Goal: Task Accomplishment & Management: Manage account settings

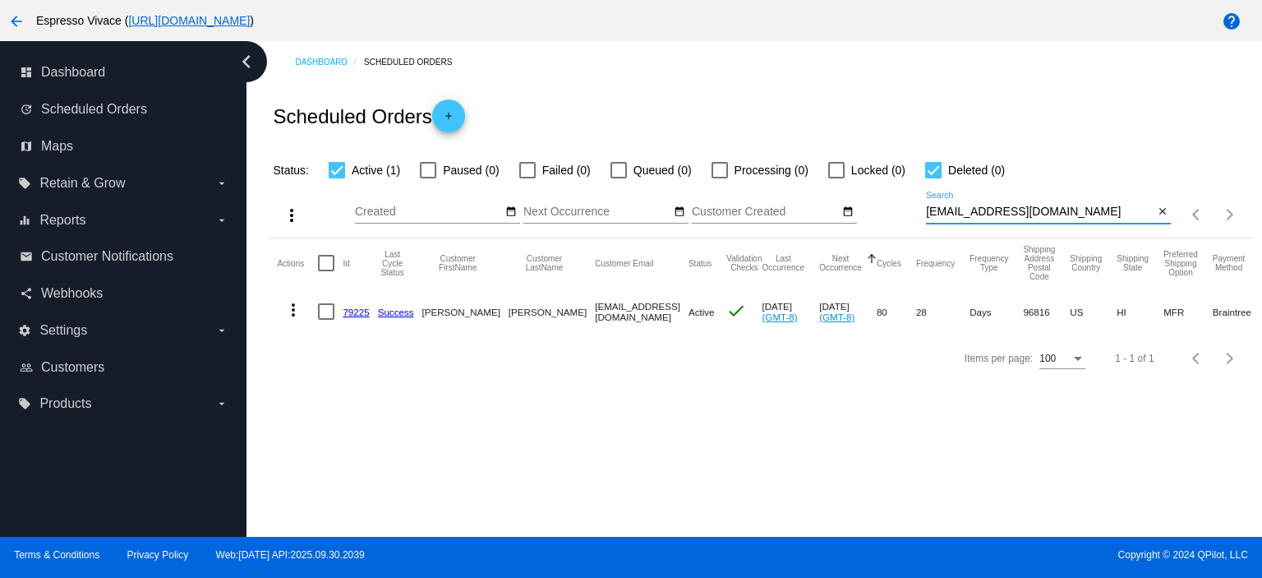
drag, startPoint x: 1076, startPoint y: 213, endPoint x: 872, endPoint y: 210, distance: 203.8
click at [873, 210] on div "more_vert Oct Jan Feb Mar [DATE]" at bounding box center [761, 209] width 984 height 58
paste input "sharon@amantivino"
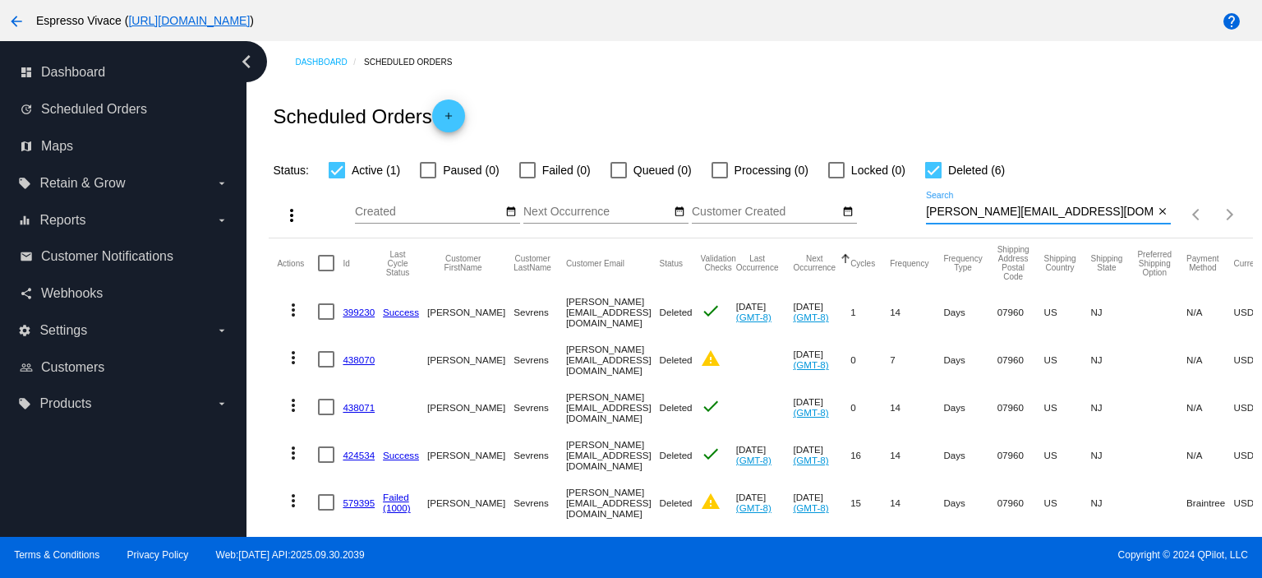
type input "sharon@amantivino.com"
click at [936, 164] on div at bounding box center [933, 170] width 16 height 16
click at [934, 178] on input "Deleted (6)" at bounding box center [933, 178] width 1 height 1
checkbox input "false"
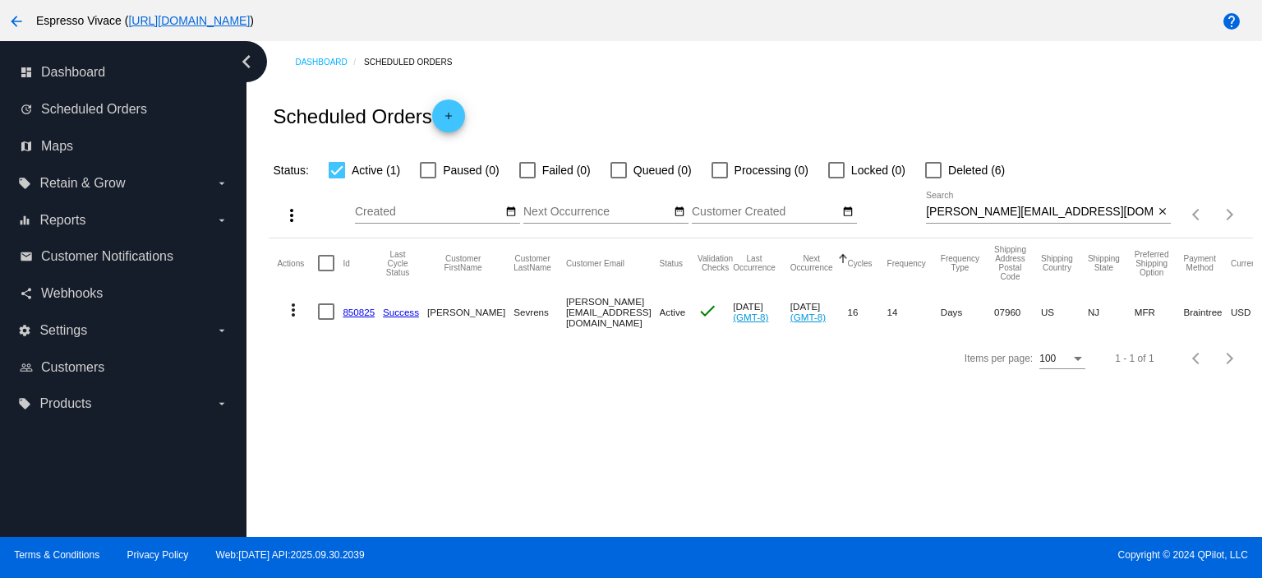
click at [354, 312] on link "850825" at bounding box center [359, 312] width 32 height 11
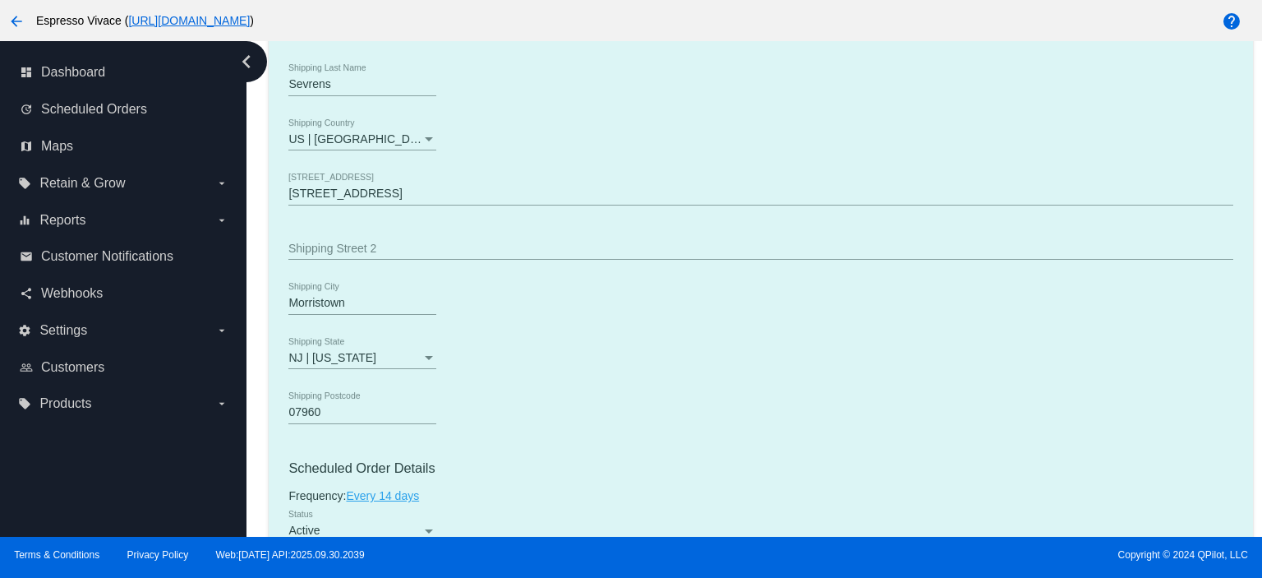
scroll to position [657, 0]
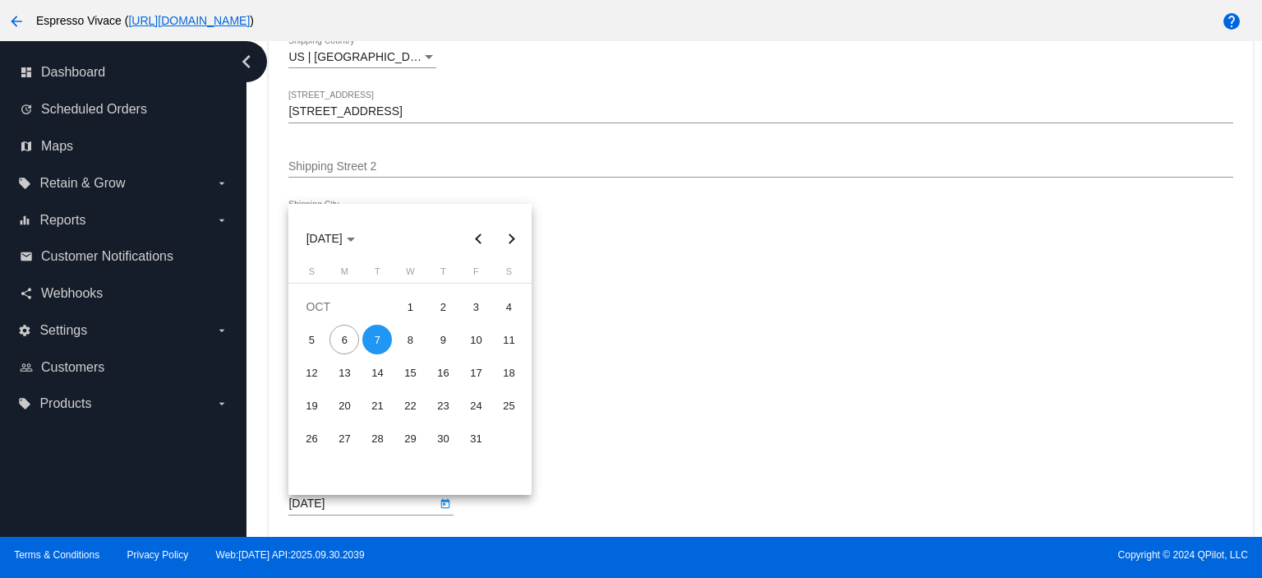
click at [380, 504] on body "arrow_back Espresso Vivace ( https://espressovivace.com ) help dashboard Dashbo…" at bounding box center [631, 289] width 1262 height 578
click at [350, 343] on div "6" at bounding box center [345, 340] width 30 height 30
type input "10/6/2025"
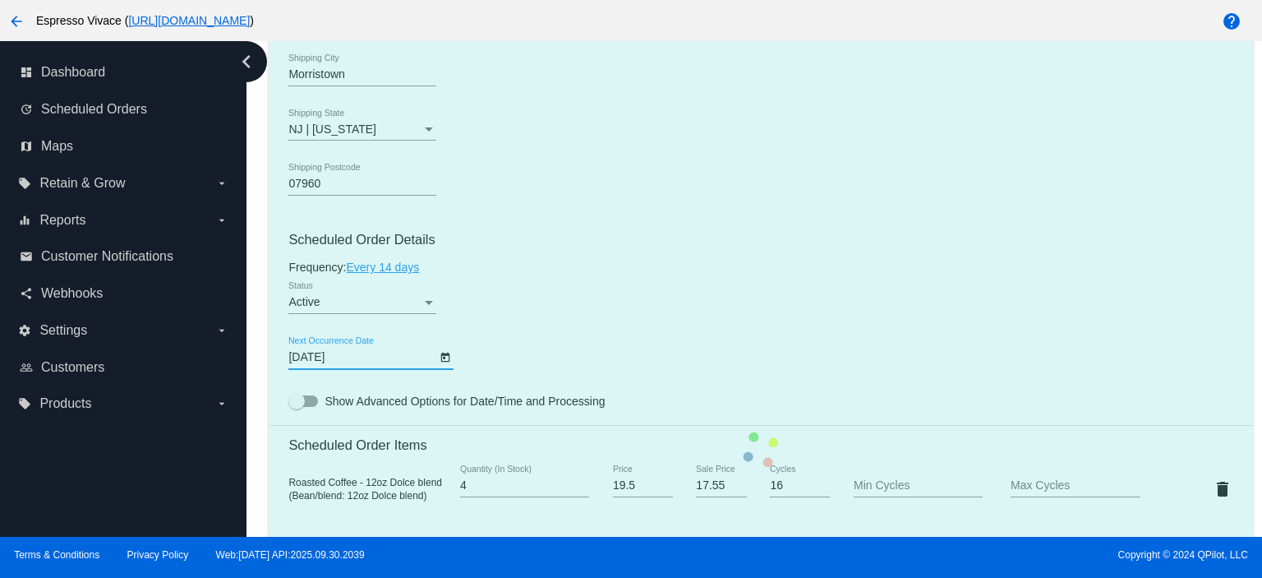
scroll to position [904, 0]
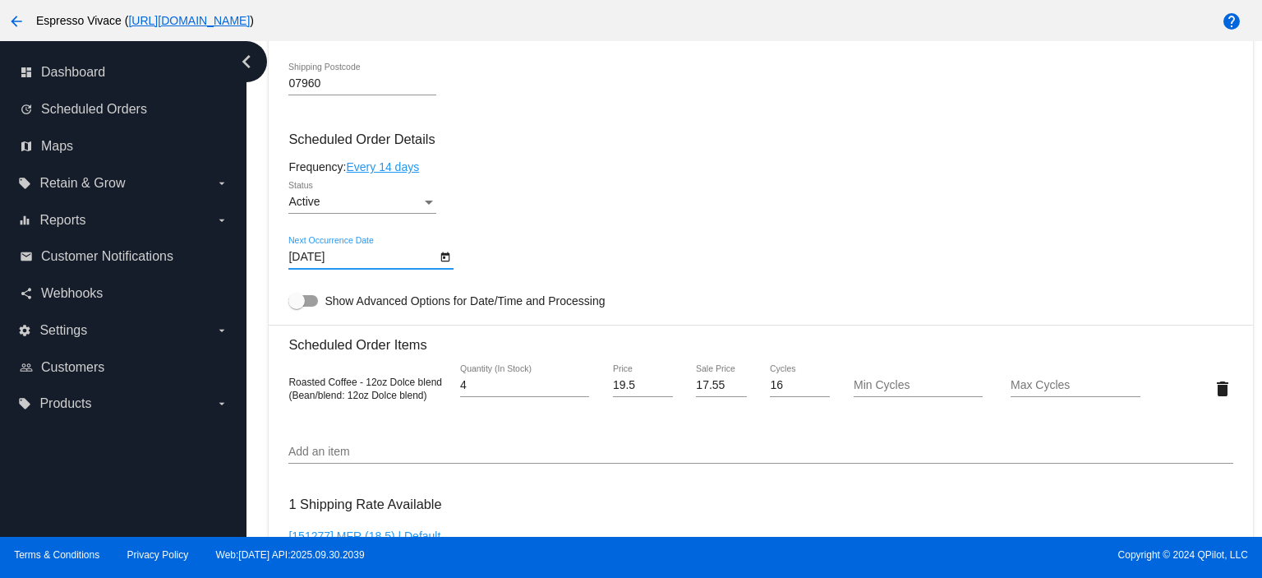
click at [307, 303] on div at bounding box center [303, 301] width 30 height 12
click at [297, 307] on input "Show Advanced Options for Date/Time and Processing" at bounding box center [296, 307] width 1 height 1
checkbox input "true"
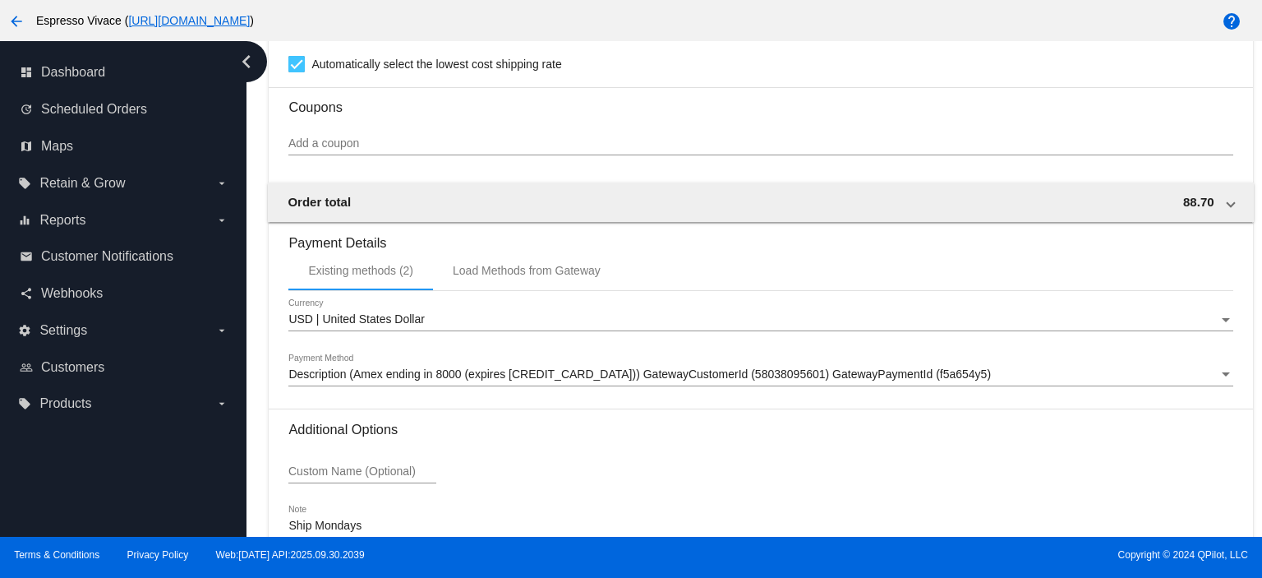
scroll to position [1915, 0]
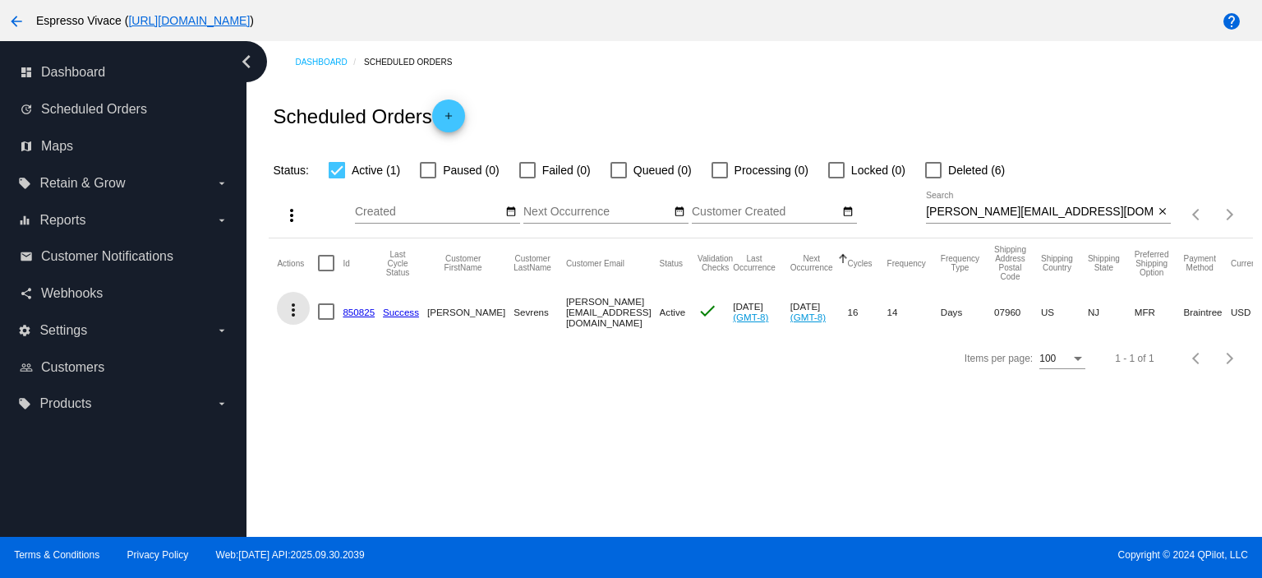
click at [294, 311] on mat-icon "more_vert" at bounding box center [294, 310] width 20 height 20
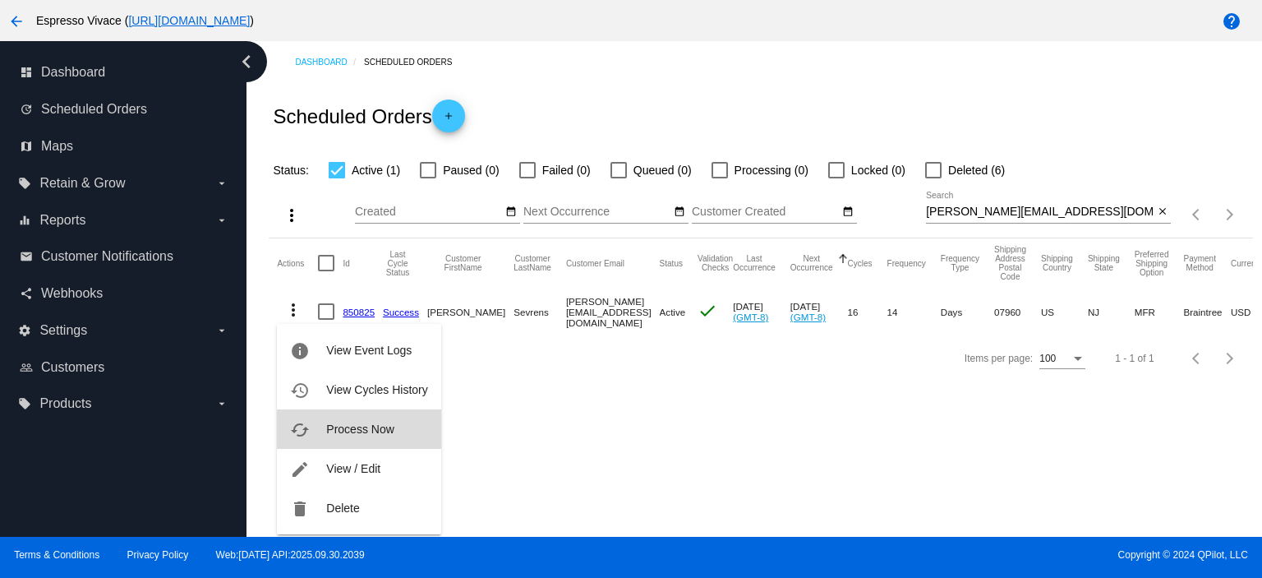
click at [380, 432] on span "Process Now" at bounding box center [359, 428] width 67 height 13
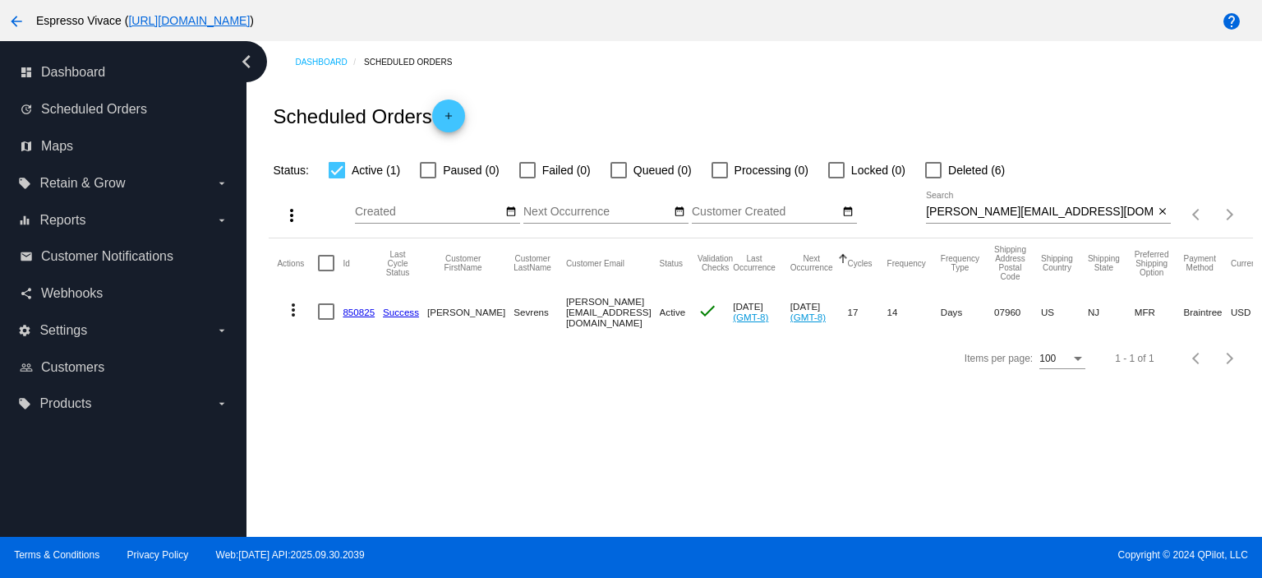
click at [357, 313] on link "850825" at bounding box center [359, 312] width 32 height 11
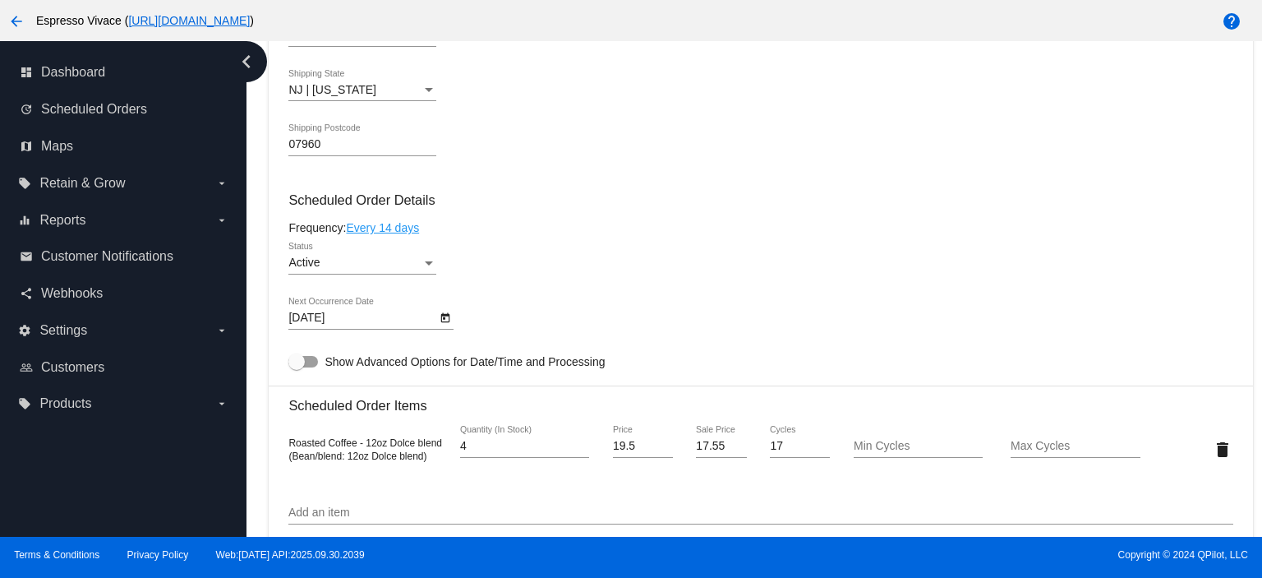
scroll to position [904, 0]
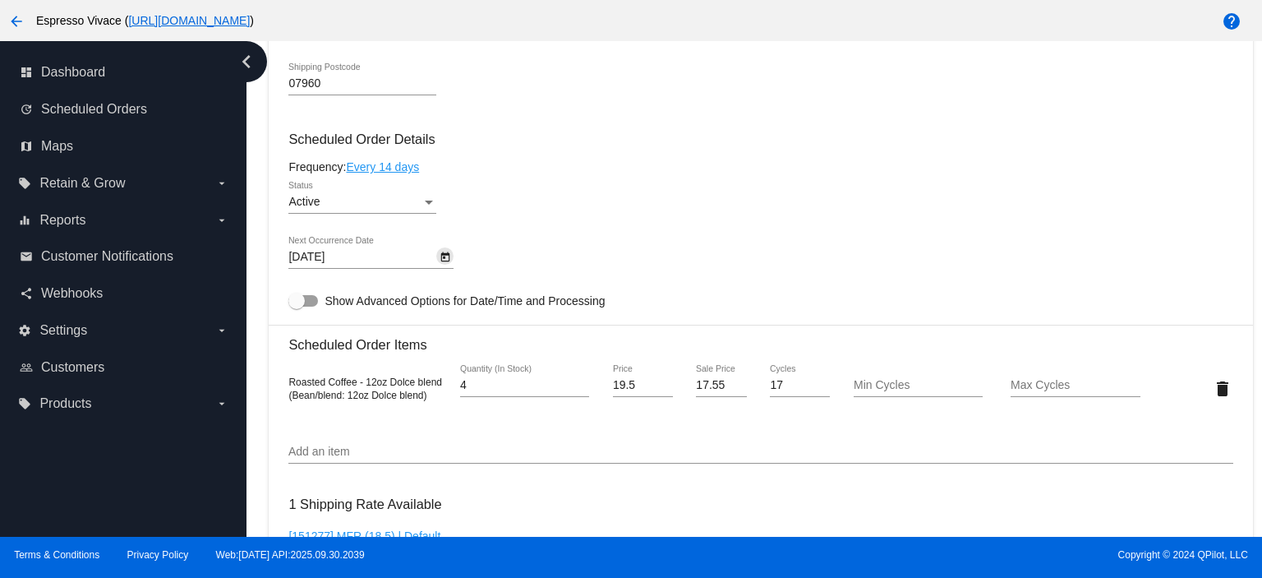
click at [447, 262] on icon "Open calendar" at bounding box center [446, 257] width 12 height 20
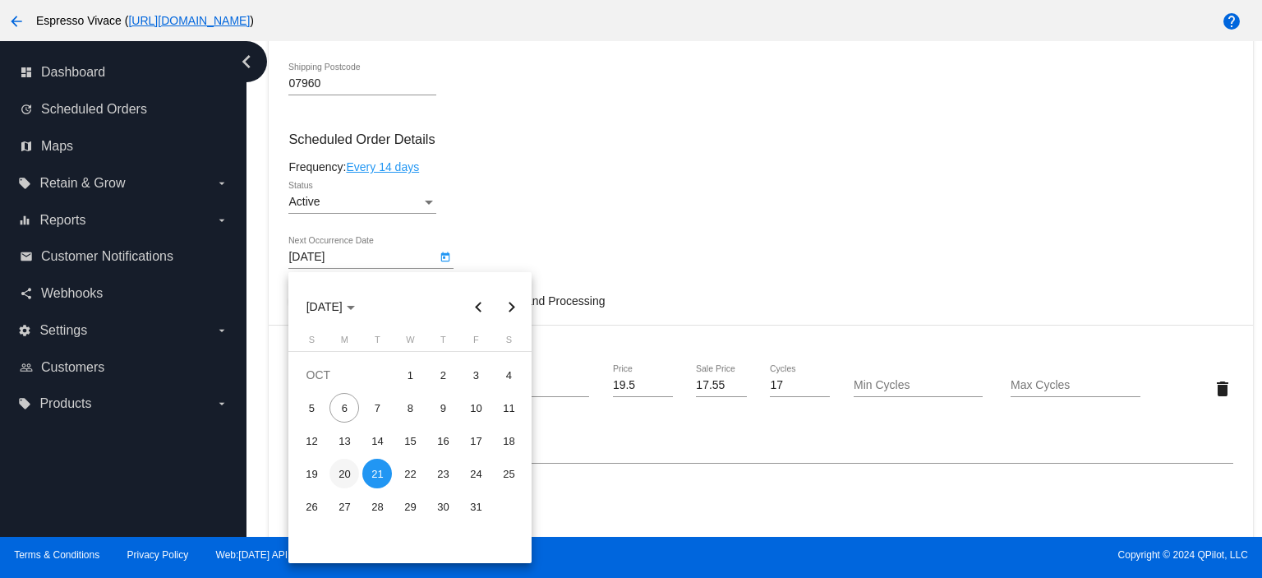
click at [348, 469] on div "20" at bounding box center [345, 474] width 30 height 30
type input "10/20/2025"
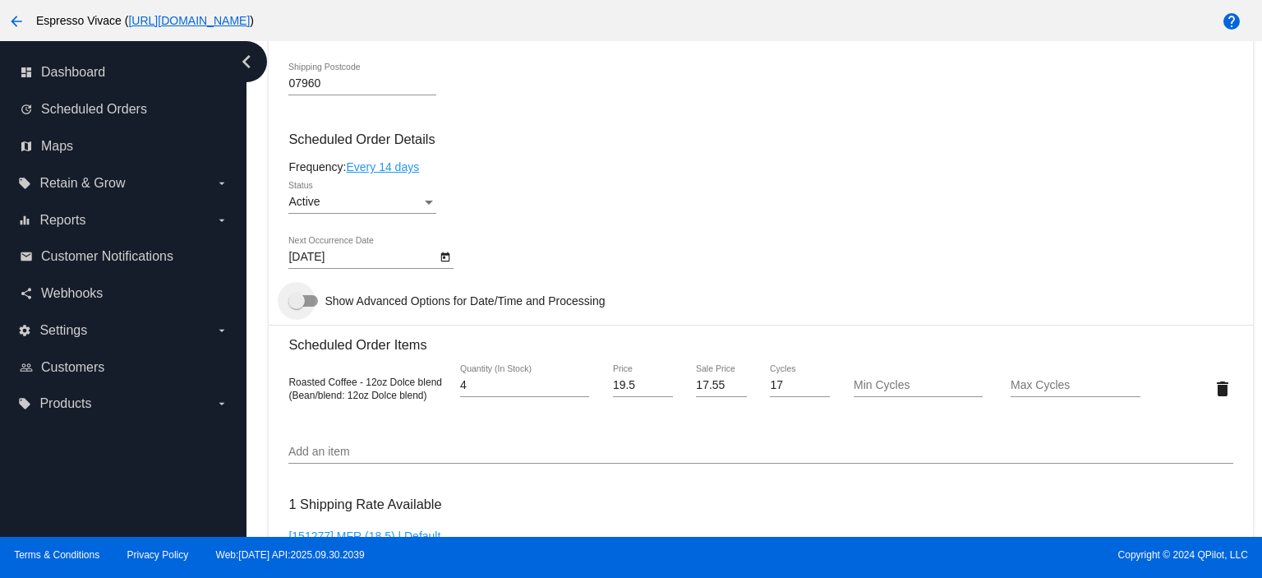
click at [299, 304] on div at bounding box center [296, 301] width 16 height 16
click at [297, 307] on input "Show Advanced Options for Date/Time and Processing" at bounding box center [296, 307] width 1 height 1
checkbox input "true"
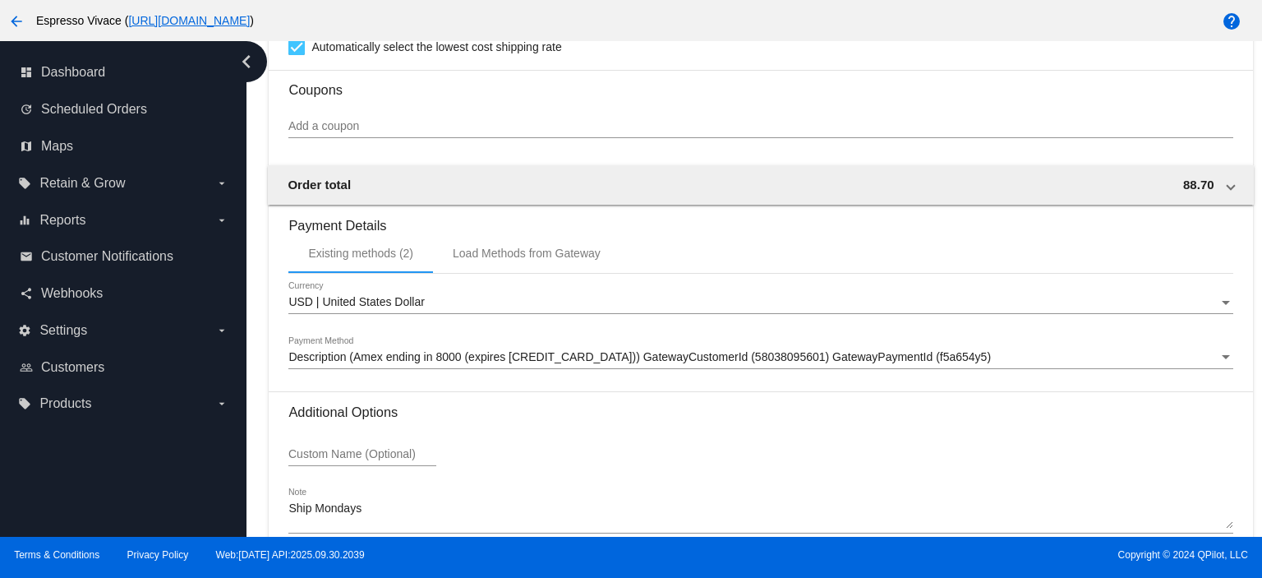
scroll to position [1915, 0]
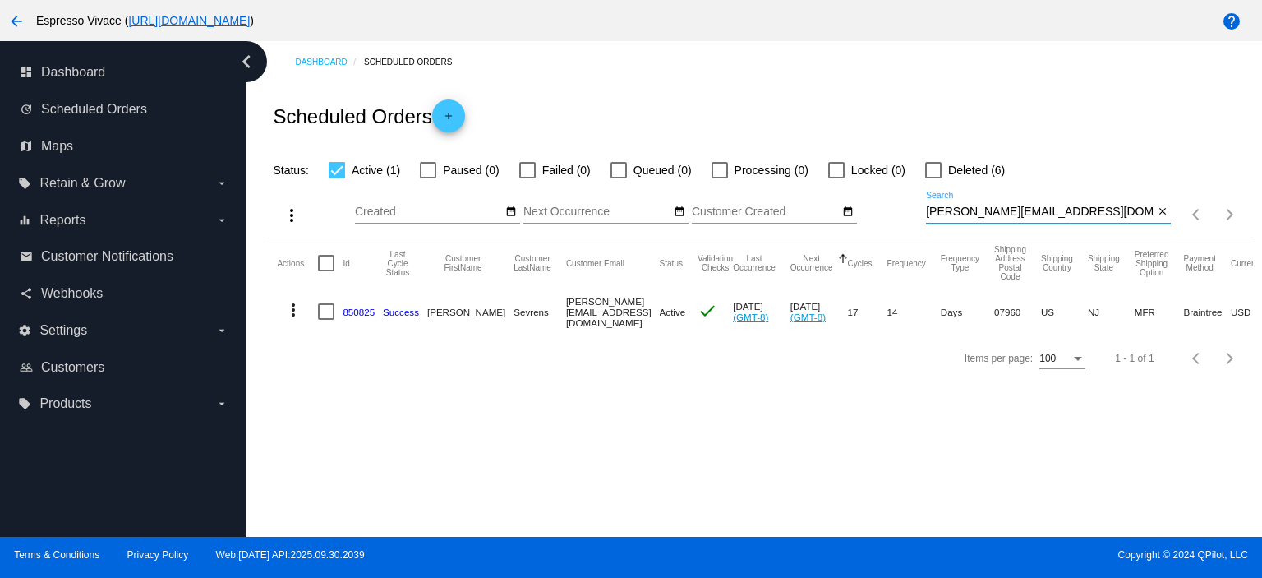
drag, startPoint x: 1081, startPoint y: 210, endPoint x: 827, endPoint y: 205, distance: 254.8
click at [827, 205] on div "more_vert Oct Jan Feb Mar [DATE]" at bounding box center [761, 209] width 984 height 58
paste input "jenchris206@gmail"
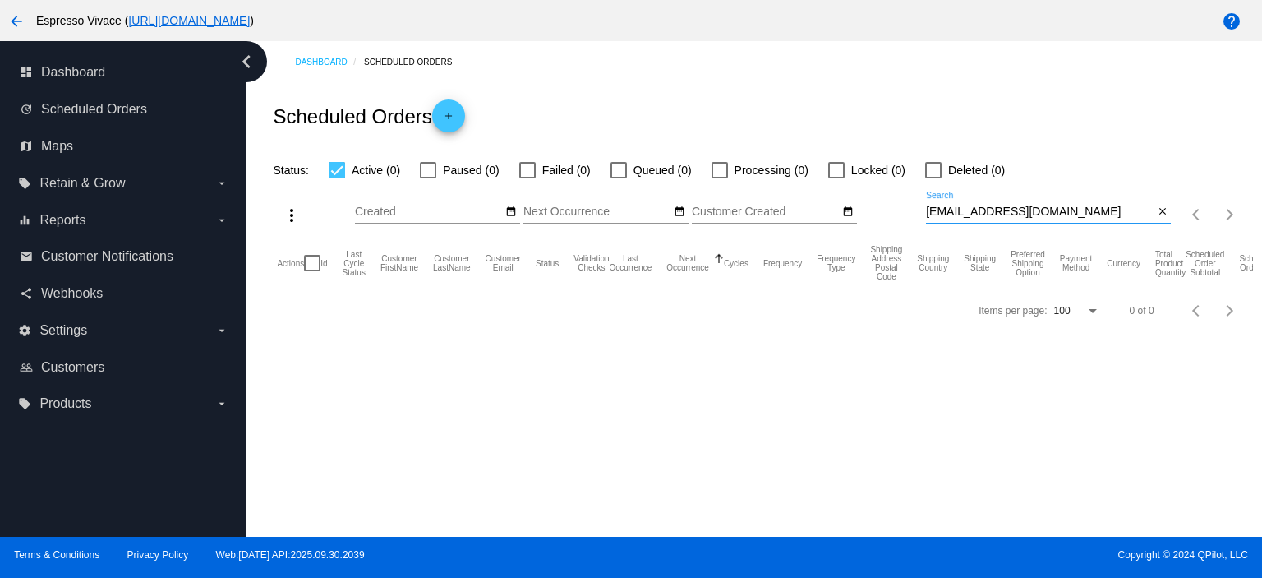
drag, startPoint x: 1072, startPoint y: 206, endPoint x: 836, endPoint y: 186, distance: 236.7
click at [836, 186] on div "more_vert Oct Jan Feb Mar [DATE]" at bounding box center [761, 209] width 984 height 58
paste input "matthew.r.patton"
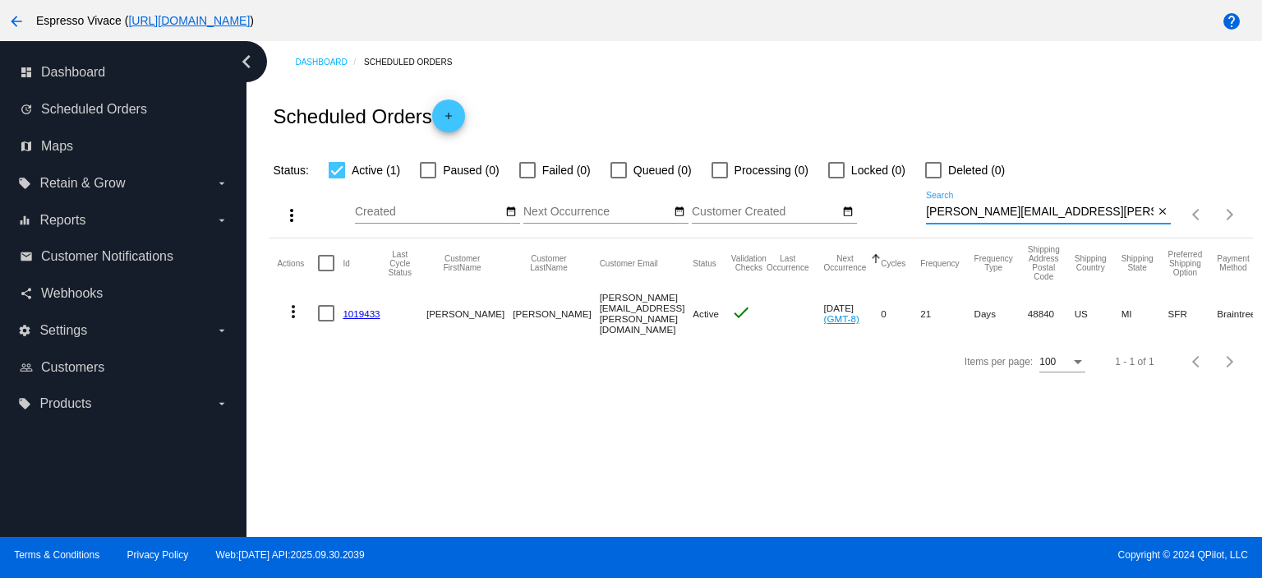
type input "matthew.r.patton@gmail.com"
click at [357, 308] on link "1019433" at bounding box center [361, 313] width 37 height 11
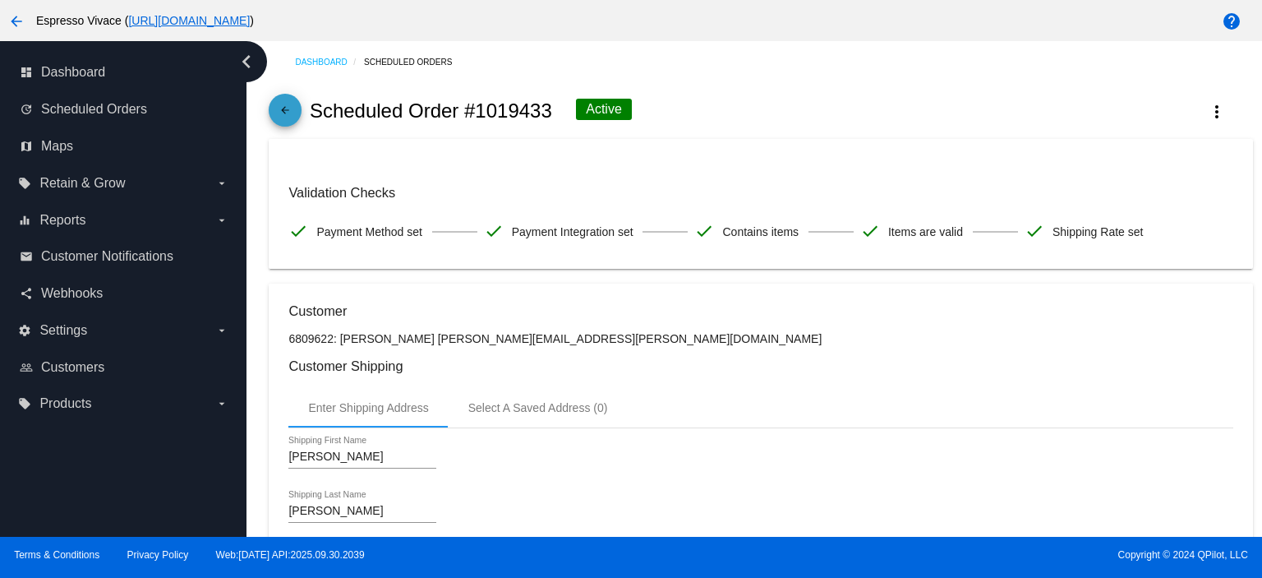
click at [279, 113] on mat-icon "arrow_back" at bounding box center [285, 114] width 20 height 20
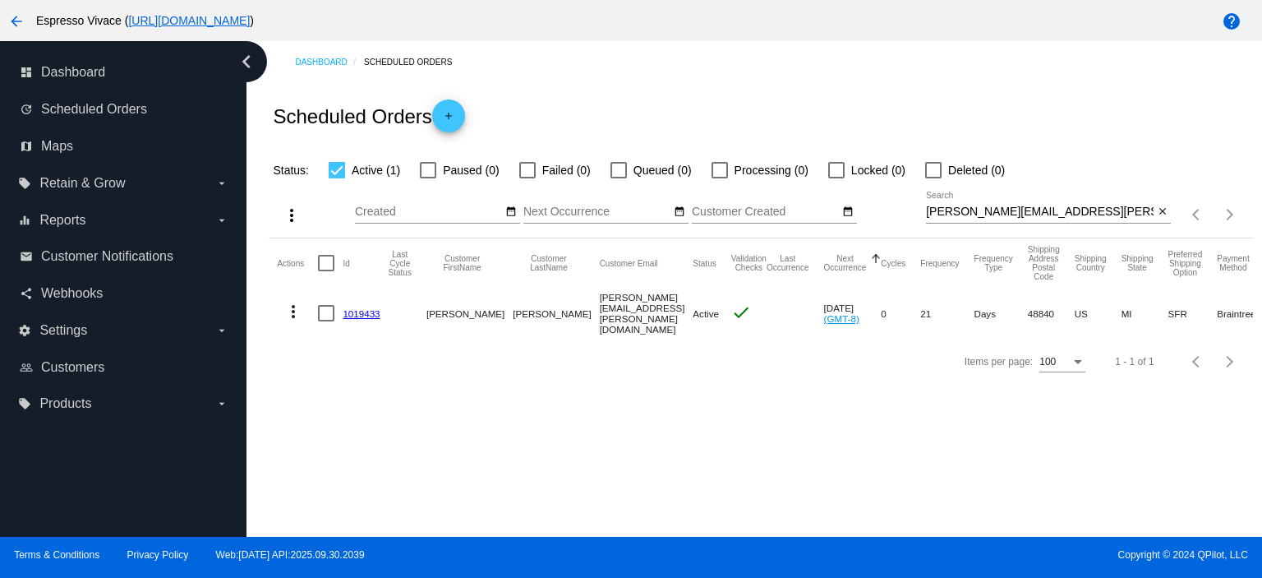
click at [358, 311] on link "1019433" at bounding box center [361, 313] width 37 height 11
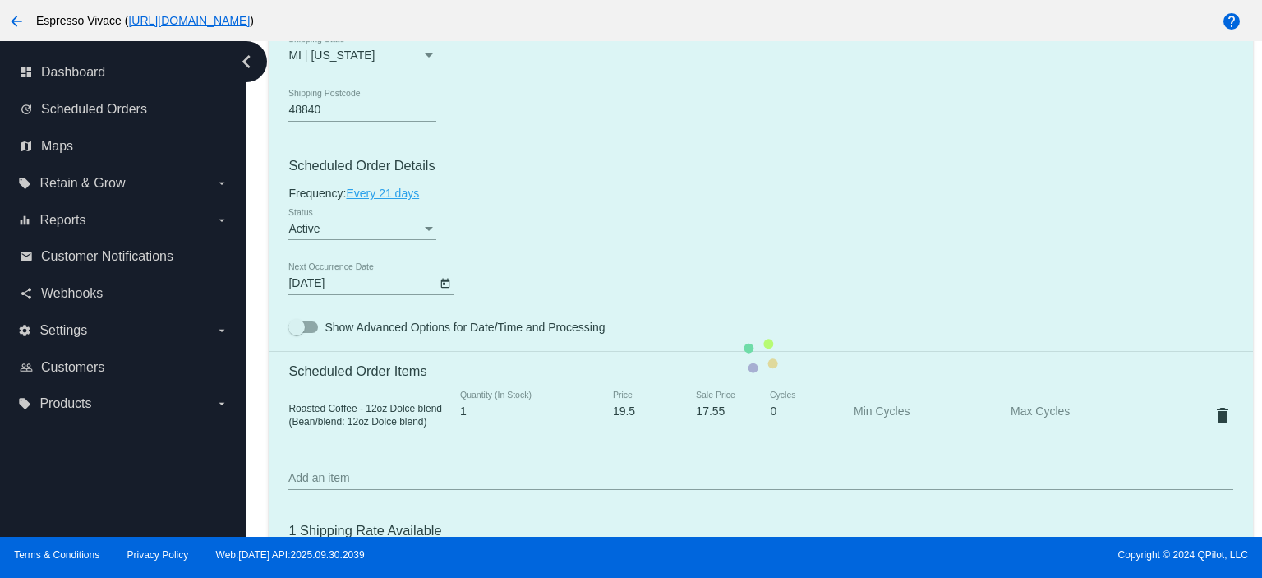
scroll to position [740, 0]
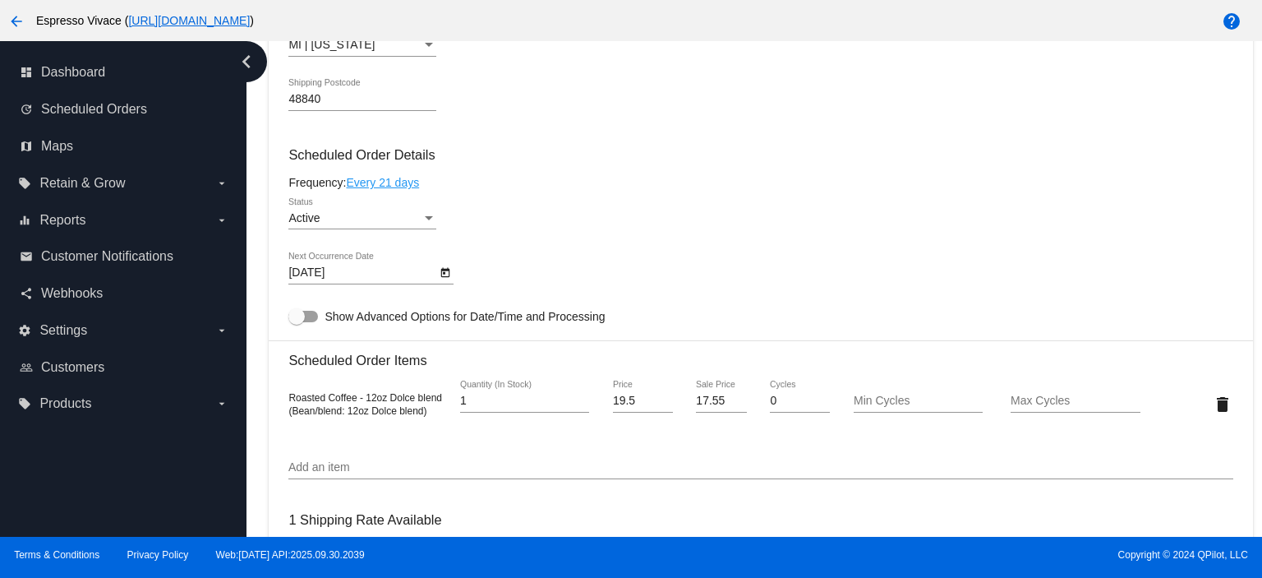
click at [297, 320] on div at bounding box center [296, 316] width 16 height 16
click at [297, 322] on input "Show Advanced Options for Date/Time and Processing" at bounding box center [296, 322] width 1 height 1
checkbox input "true"
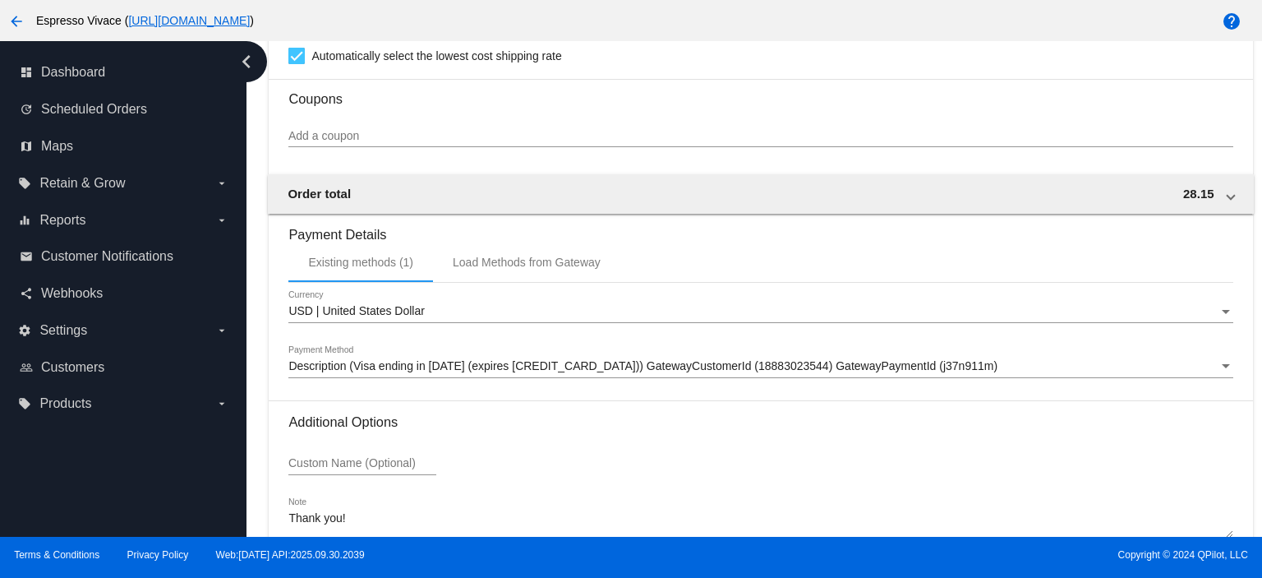
scroll to position [1766, 0]
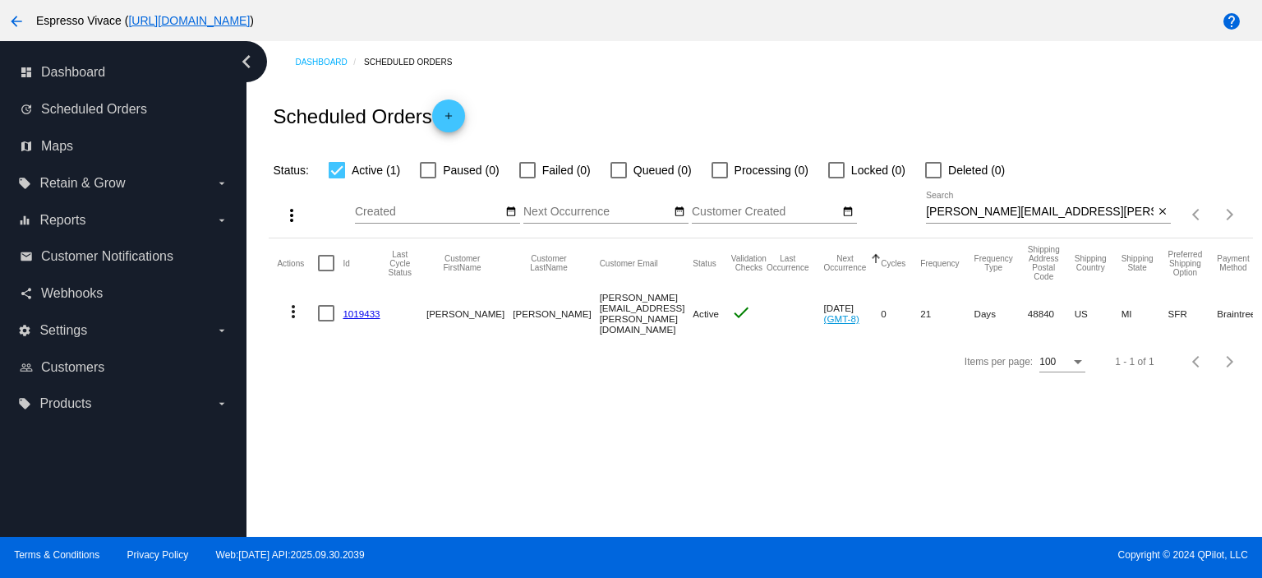
click at [353, 305] on mat-cell "1019433" at bounding box center [365, 313] width 45 height 51
click at [353, 308] on link "1019433" at bounding box center [361, 313] width 37 height 11
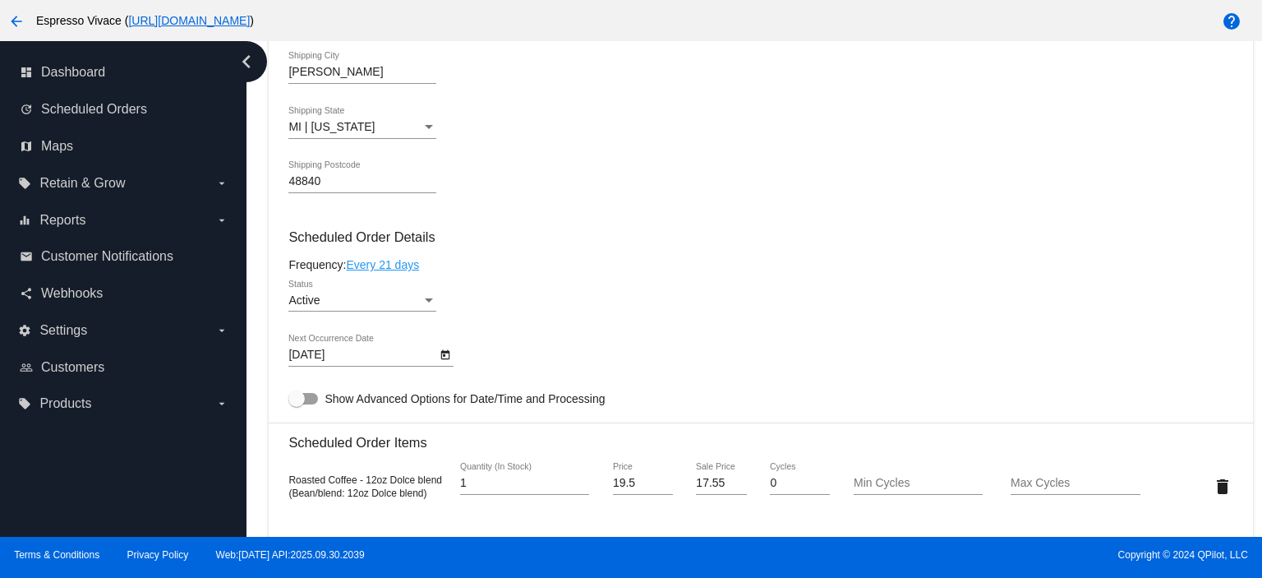
scroll to position [740, 0]
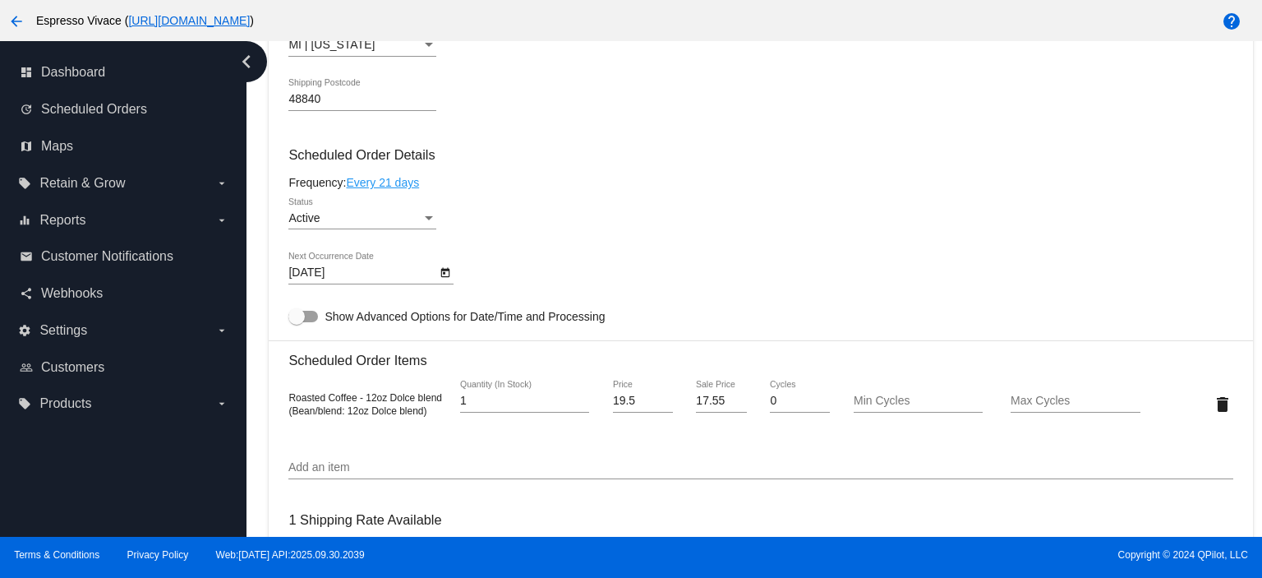
click at [435, 278] on body "arrow_back Espresso Vivace ( https://espressovivace.com ) help dashboard Dashbo…" at bounding box center [631, 289] width 1262 height 578
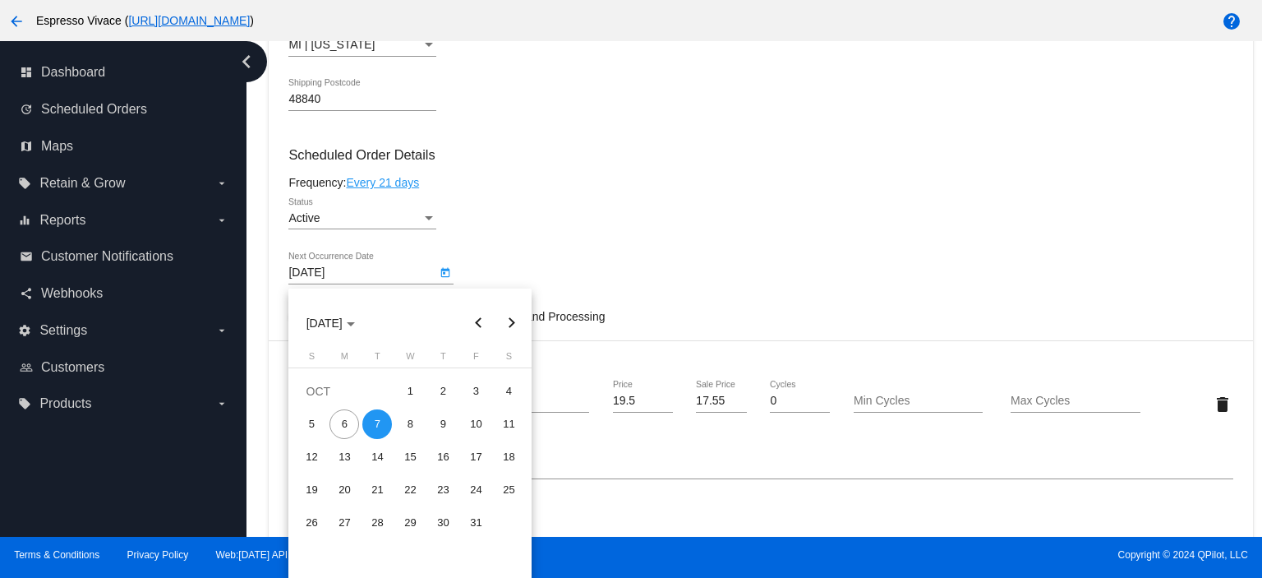
click at [254, 377] on div at bounding box center [631, 289] width 1262 height 578
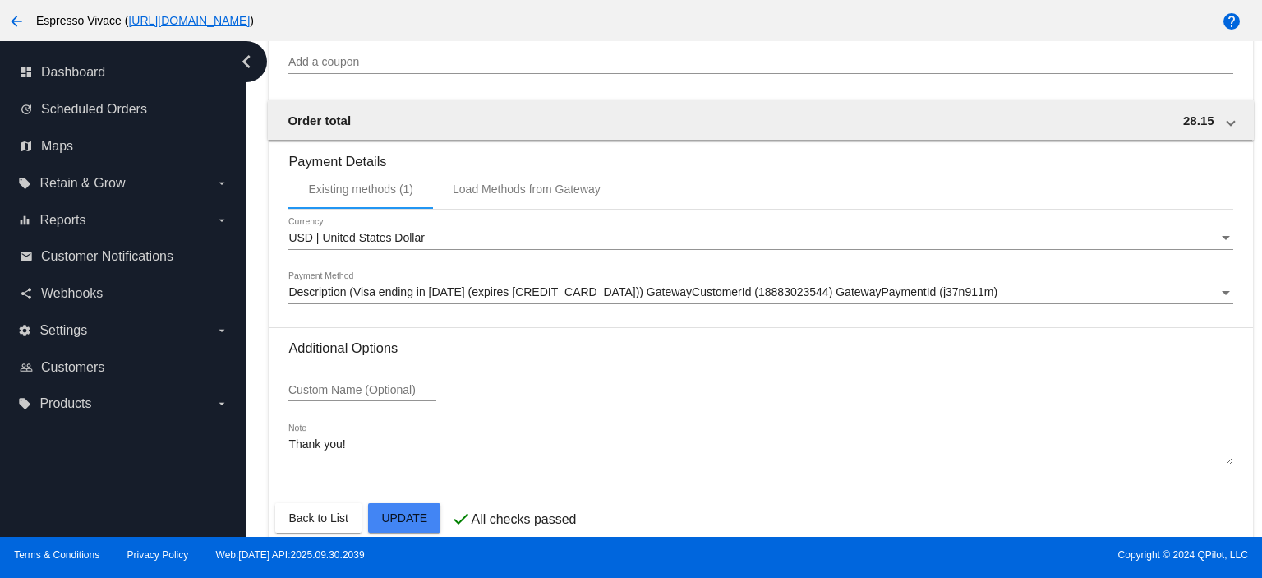
scroll to position [1394, 0]
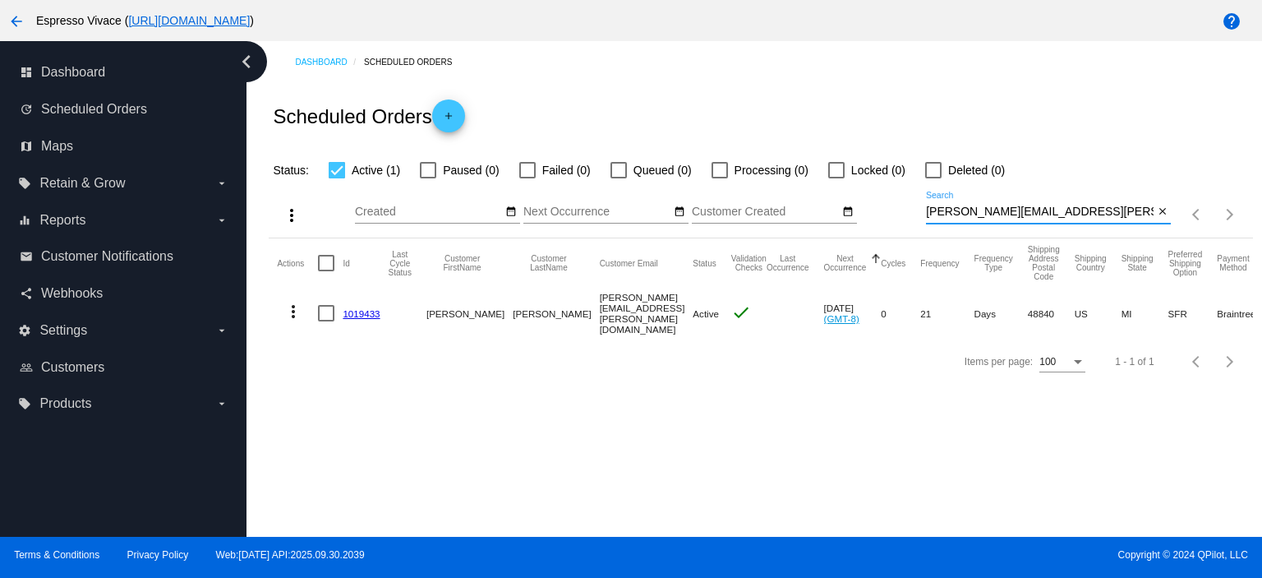
drag, startPoint x: 1104, startPoint y: 212, endPoint x: 823, endPoint y: 200, distance: 281.3
click at [823, 200] on div "more_vert Oct Jan Feb Mar [DATE]" at bounding box center [761, 209] width 984 height 58
paste input "csheabrow"
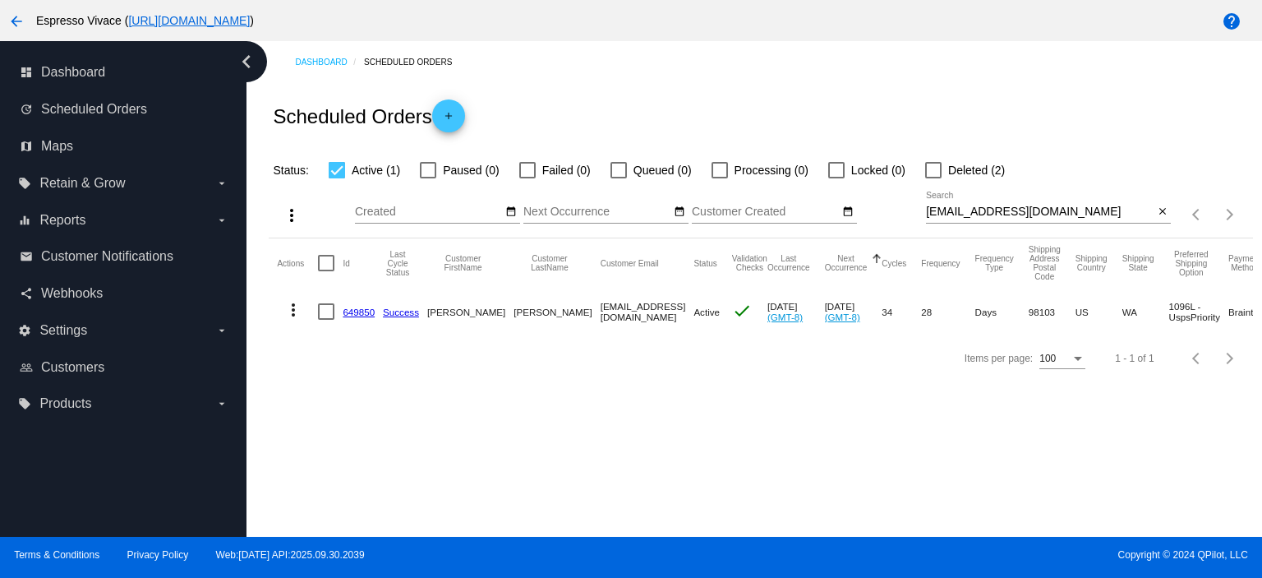
click at [297, 305] on mat-icon "more_vert" at bounding box center [294, 310] width 20 height 20
click at [638, 420] on div at bounding box center [631, 289] width 1262 height 578
click at [291, 307] on mat-icon "more_vert" at bounding box center [294, 310] width 20 height 20
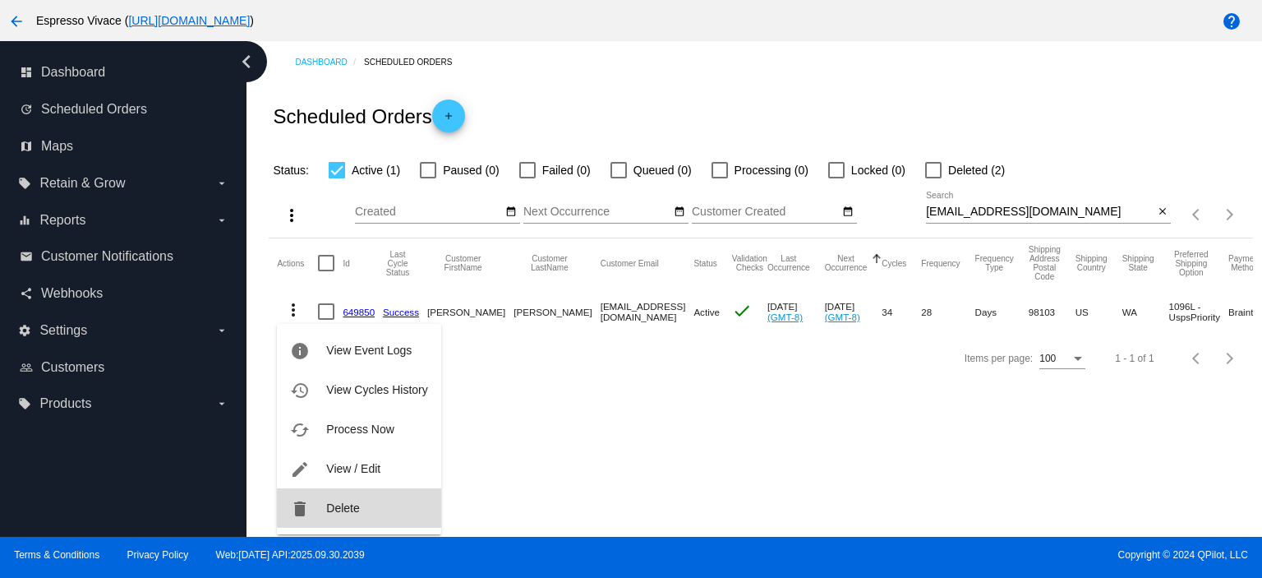
click at [362, 499] on button "delete Delete" at bounding box center [359, 507] width 164 height 39
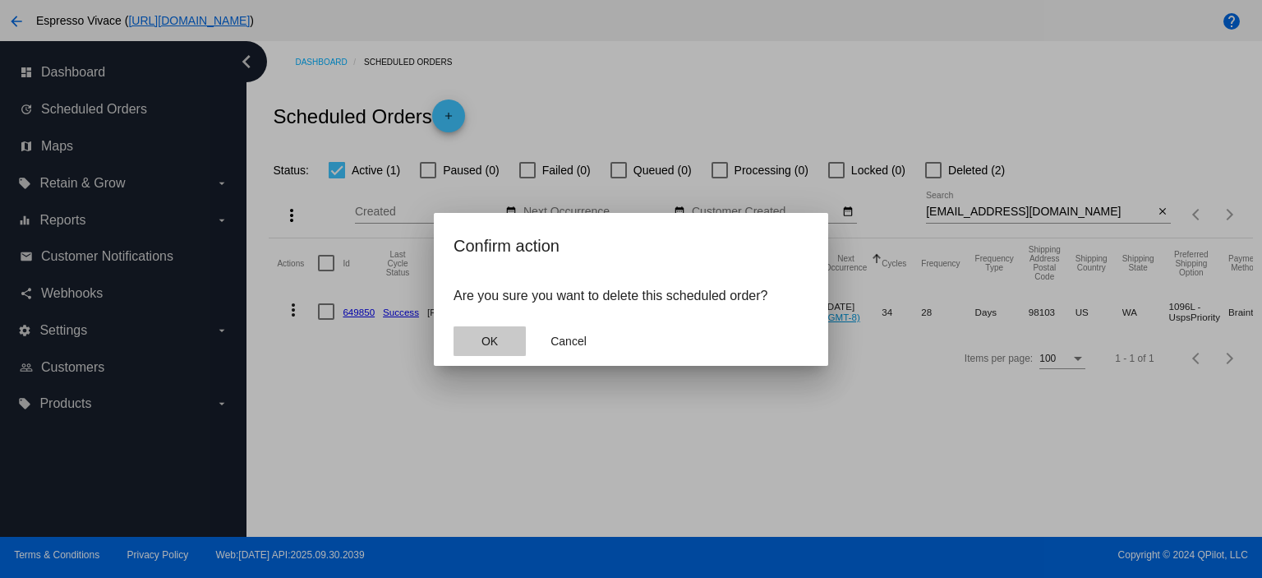
click at [491, 340] on span "OK" at bounding box center [490, 340] width 16 height 13
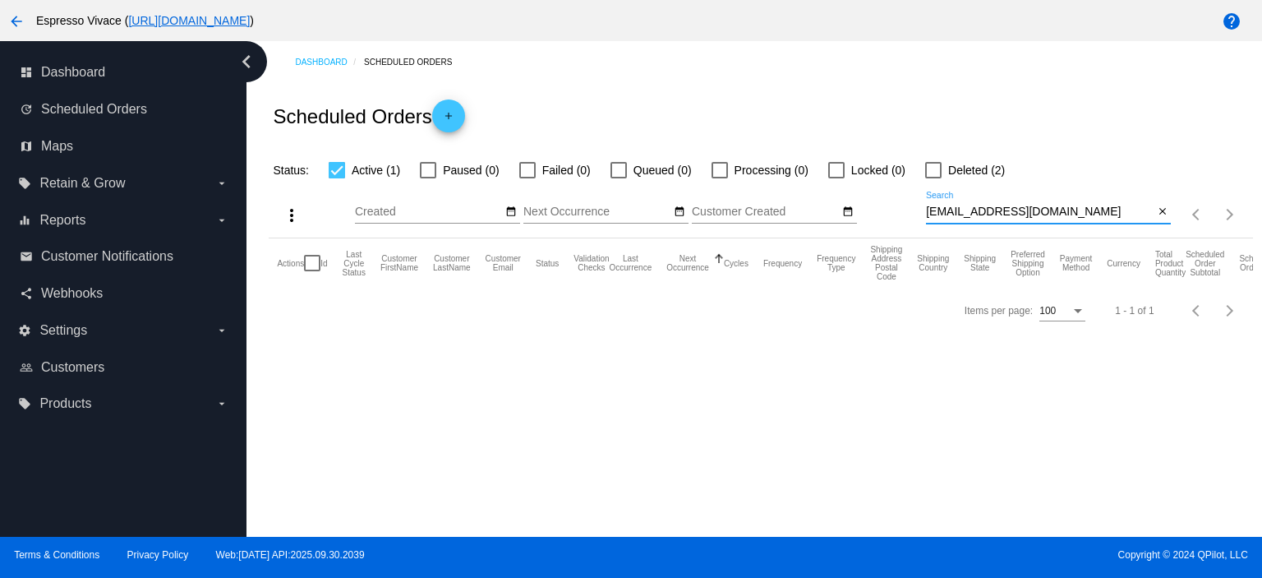
drag, startPoint x: 1090, startPoint y: 217, endPoint x: 814, endPoint y: 212, distance: 276.2
click at [814, 212] on div "more_vert Oct Jan Feb Mar [DATE]" at bounding box center [761, 209] width 984 height 58
paste input "randyconnelly22"
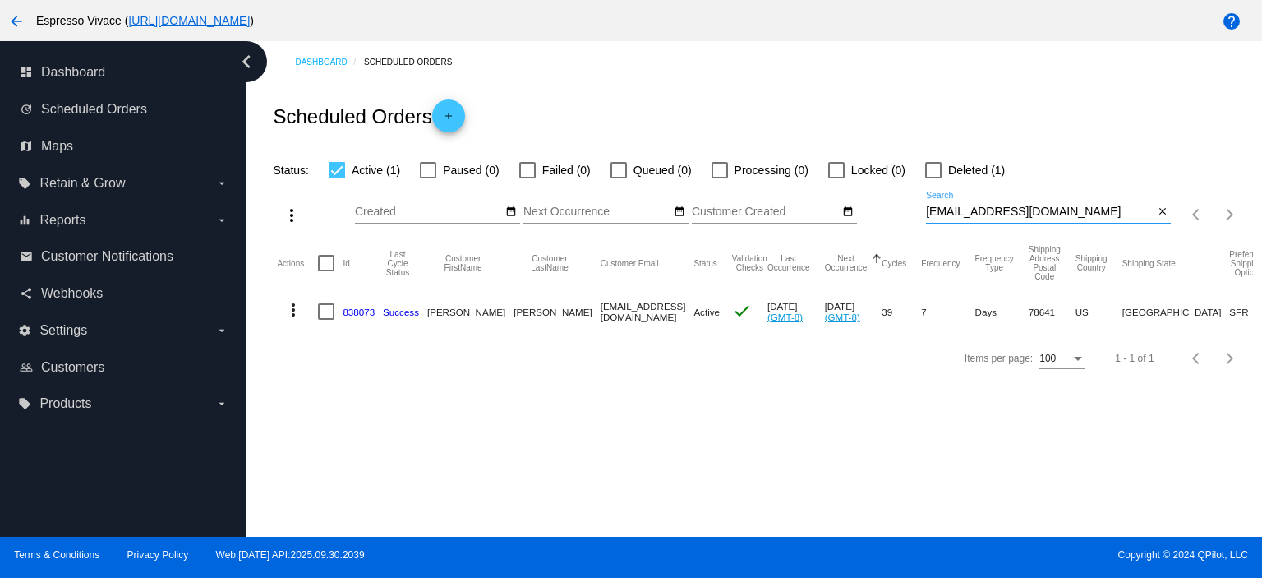
type input "randyconnelly22@gmail.com"
click at [358, 313] on link "838073" at bounding box center [359, 312] width 32 height 11
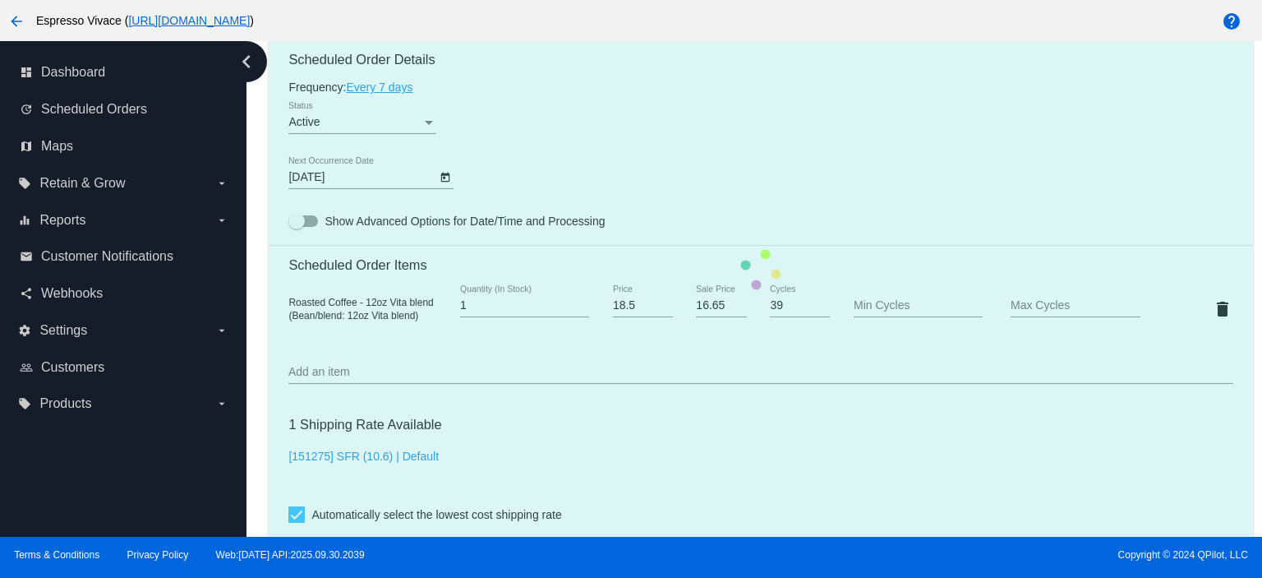
scroll to position [986, 0]
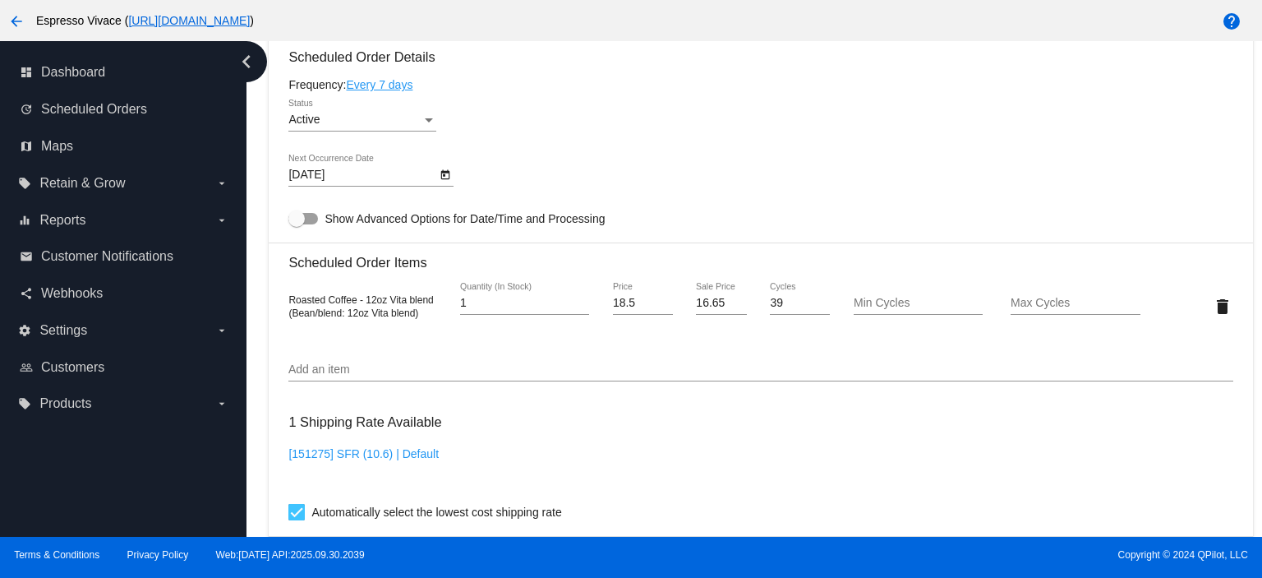
click at [342, 126] on div "Active" at bounding box center [354, 119] width 133 height 13
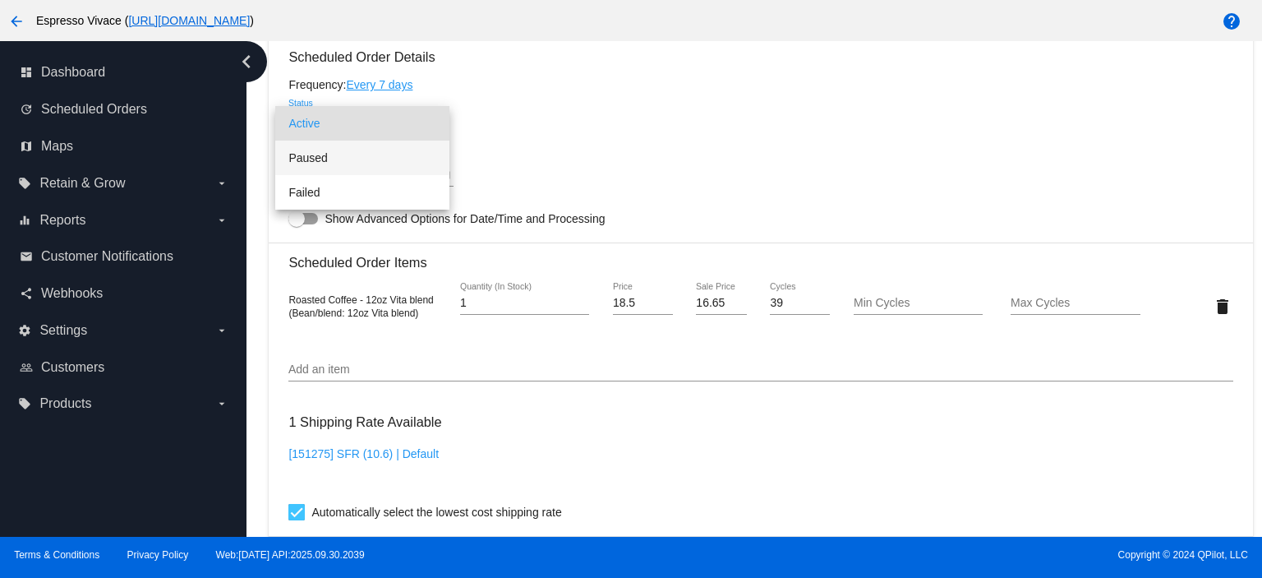
click at [357, 157] on span "Paused" at bounding box center [362, 158] width 148 height 35
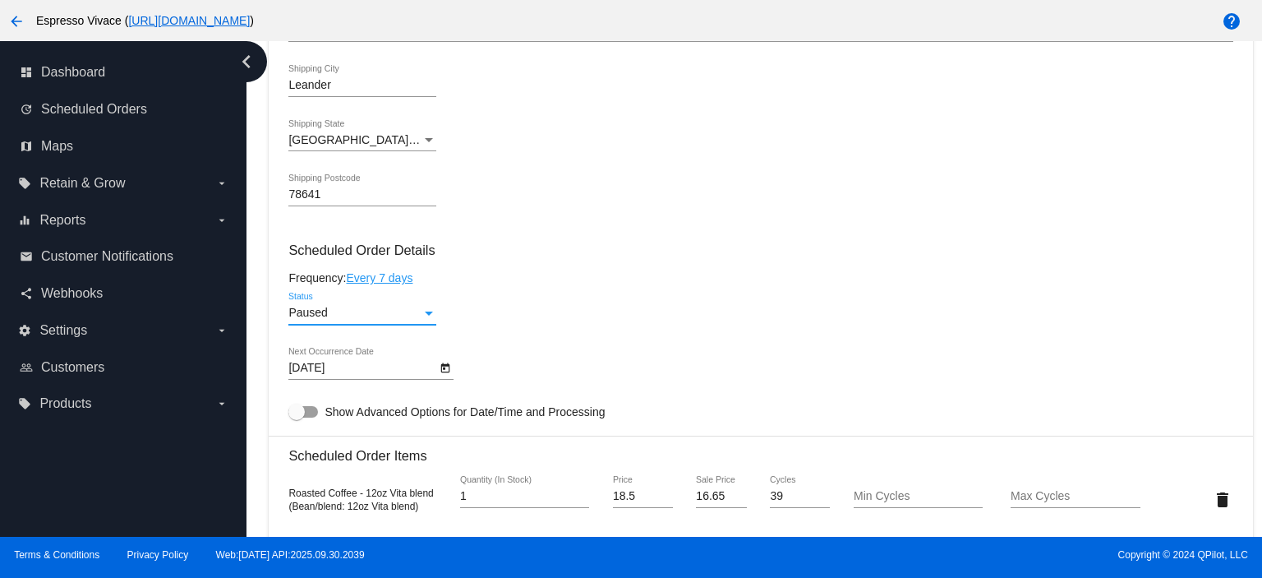
scroll to position [904, 0]
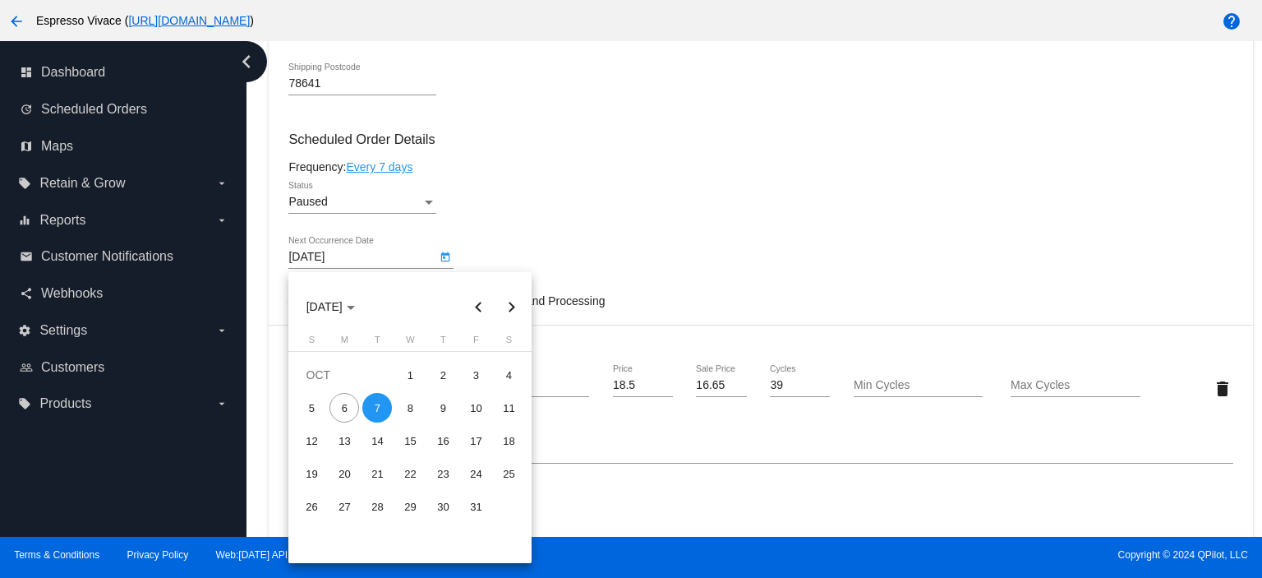
click at [359, 260] on body "arrow_back Espresso Vivace ( https://espressovivace.com ) help dashboard Dashbo…" at bounding box center [631, 289] width 1262 height 578
click at [506, 311] on button "Next month" at bounding box center [511, 306] width 33 height 33
click at [477, 308] on button "Previous month" at bounding box center [478, 306] width 33 height 33
click at [519, 302] on button "Next month" at bounding box center [511, 306] width 33 height 33
click at [376, 400] on div "4" at bounding box center [377, 408] width 30 height 30
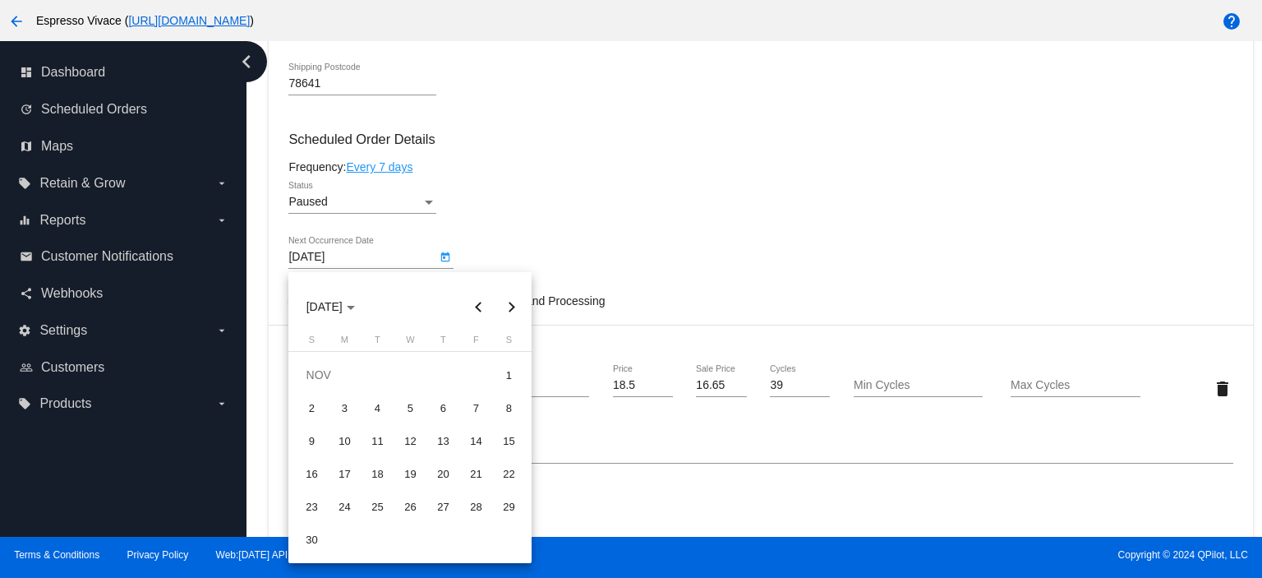
type input "11/4/2025"
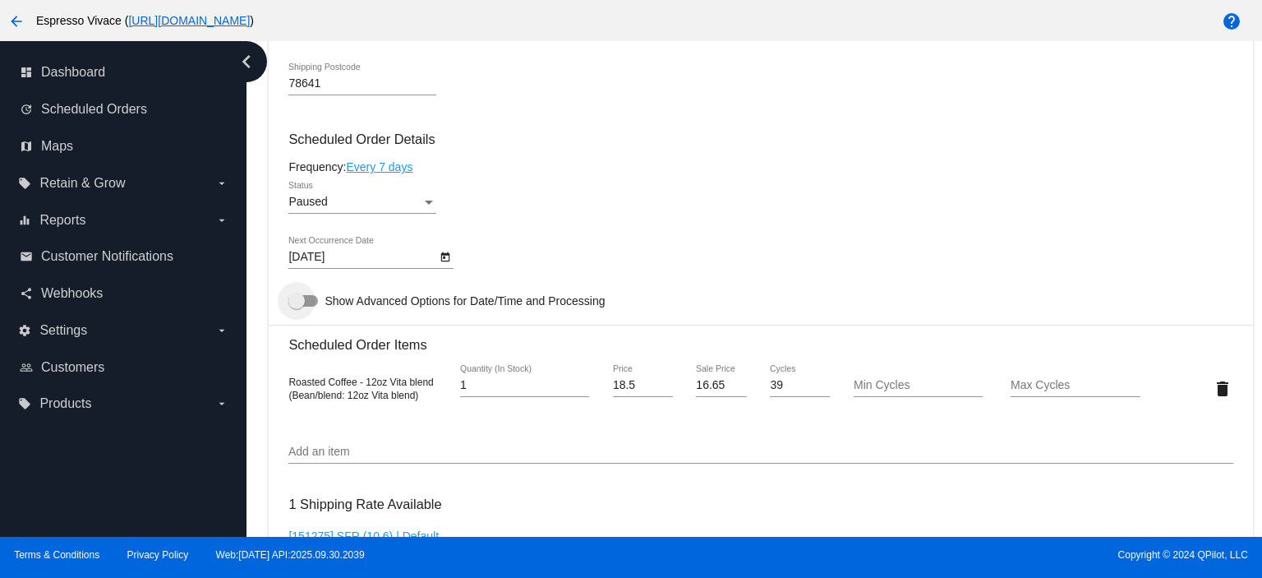
click at [307, 299] on div at bounding box center [303, 301] width 30 height 12
click at [297, 307] on input "Show Advanced Options for Date/Time and Processing" at bounding box center [296, 307] width 1 height 1
checkbox input "true"
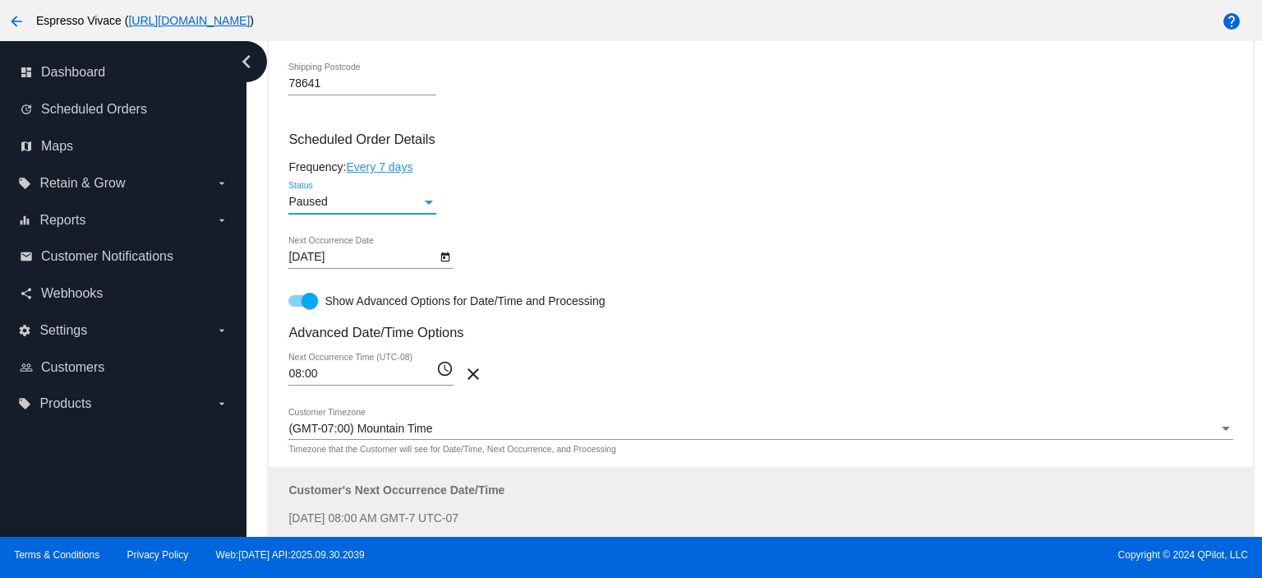
click at [343, 209] on div "Paused" at bounding box center [354, 202] width 133 height 13
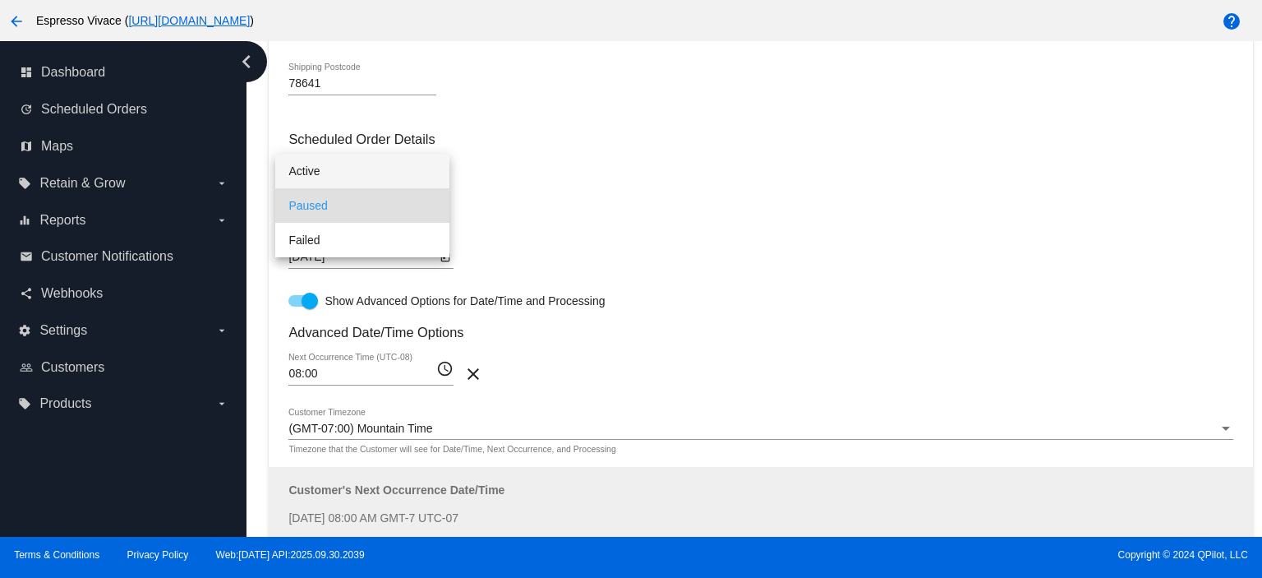
click at [343, 168] on span "Active" at bounding box center [362, 171] width 148 height 35
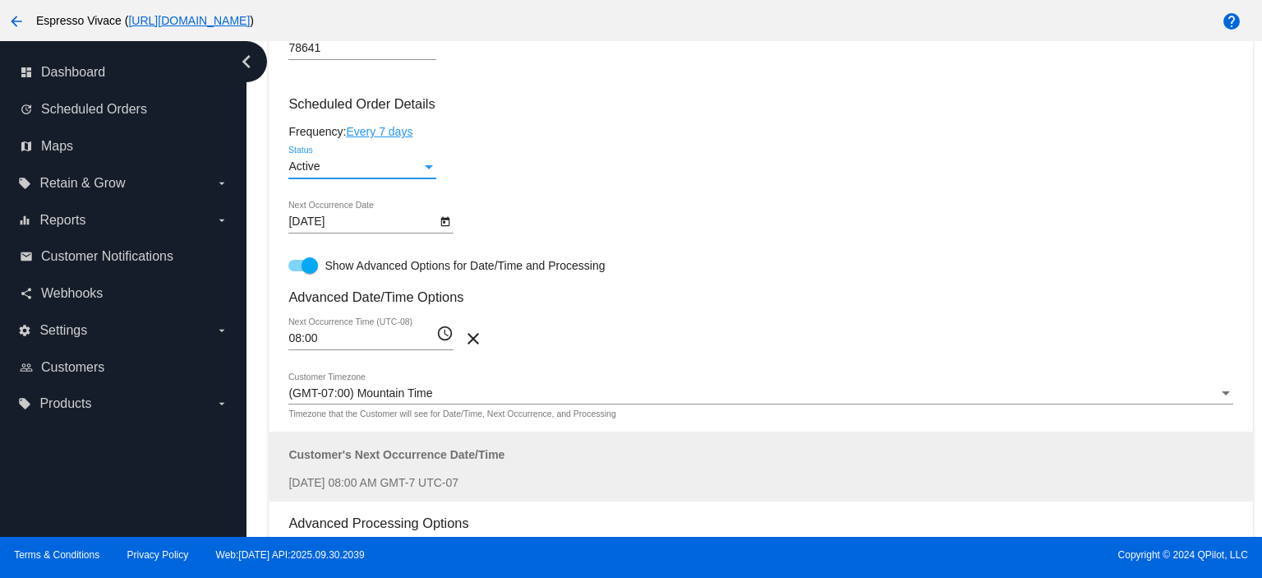
scroll to position [846, 0]
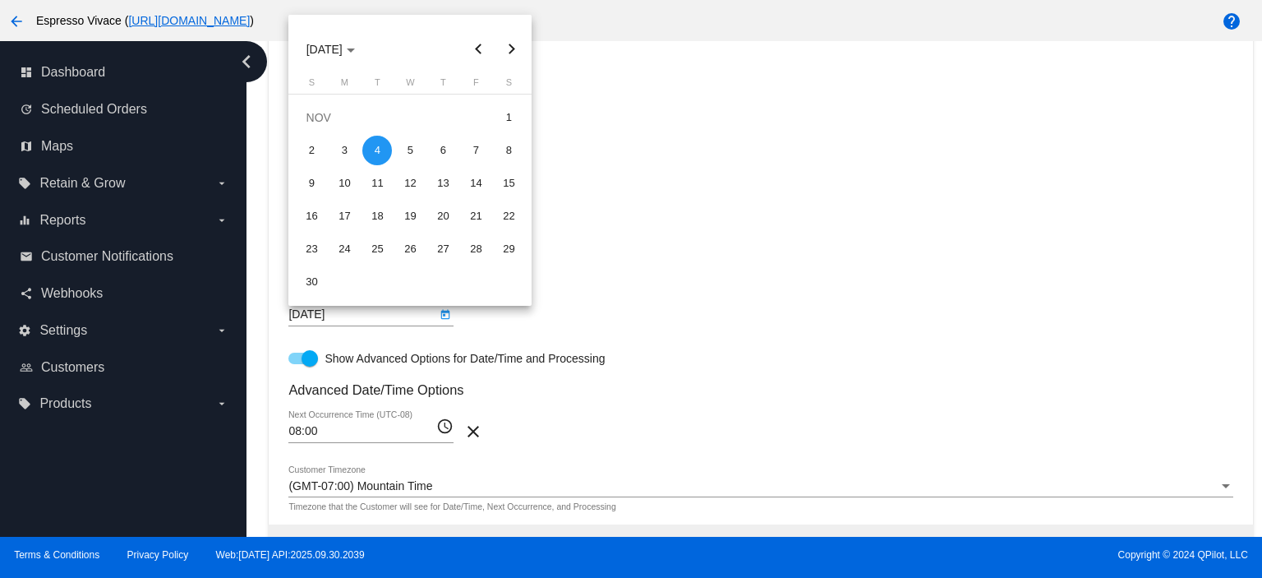
click at [339, 317] on body "arrow_back Espresso Vivace ( https://espressovivace.com ) help dashboard Dashbo…" at bounding box center [631, 289] width 1262 height 578
click at [344, 150] on div "3" at bounding box center [345, 151] width 30 height 30
type input "11/3/2025"
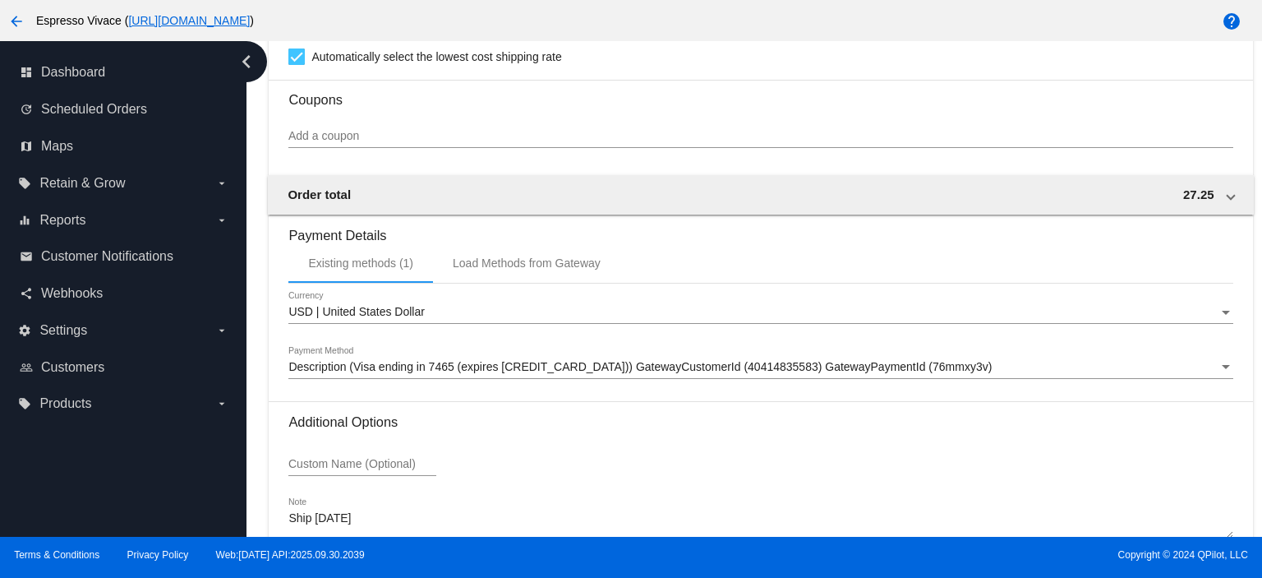
scroll to position [1915, 0]
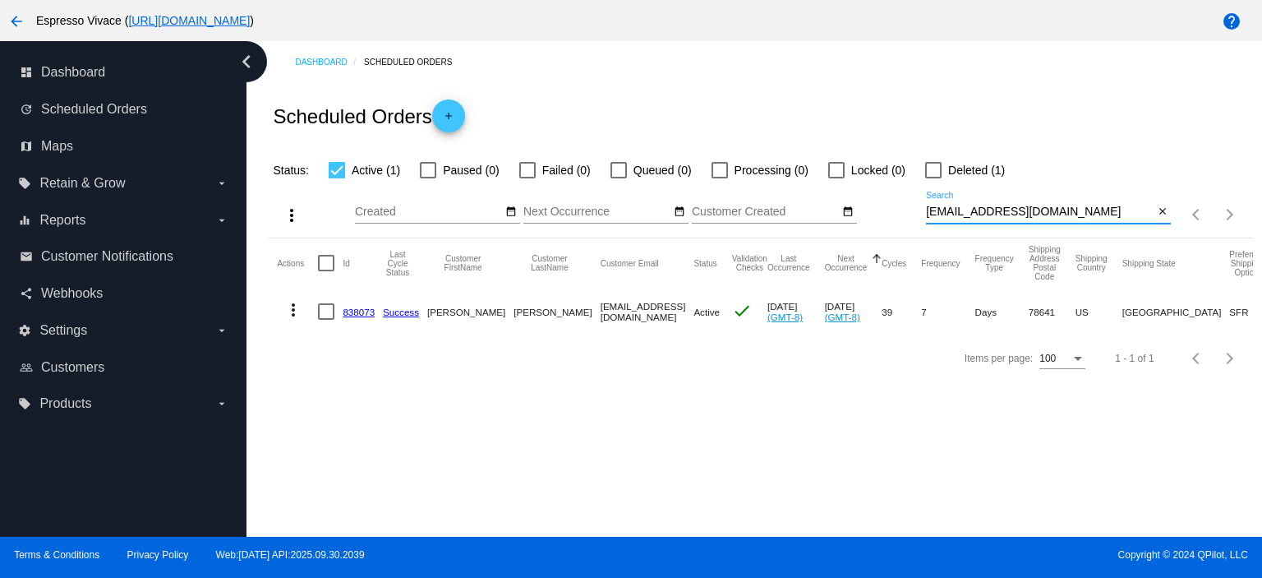
drag, startPoint x: 1102, startPoint y: 215, endPoint x: 846, endPoint y: 190, distance: 257.6
click at [841, 190] on div "more_vert Oct Jan Feb Mar [DATE]" at bounding box center [761, 209] width 984 height 58
paste input "akielian"
type input "[EMAIL_ADDRESS][DOMAIN_NAME]"
click at [293, 305] on mat-icon "more_vert" at bounding box center [294, 310] width 20 height 20
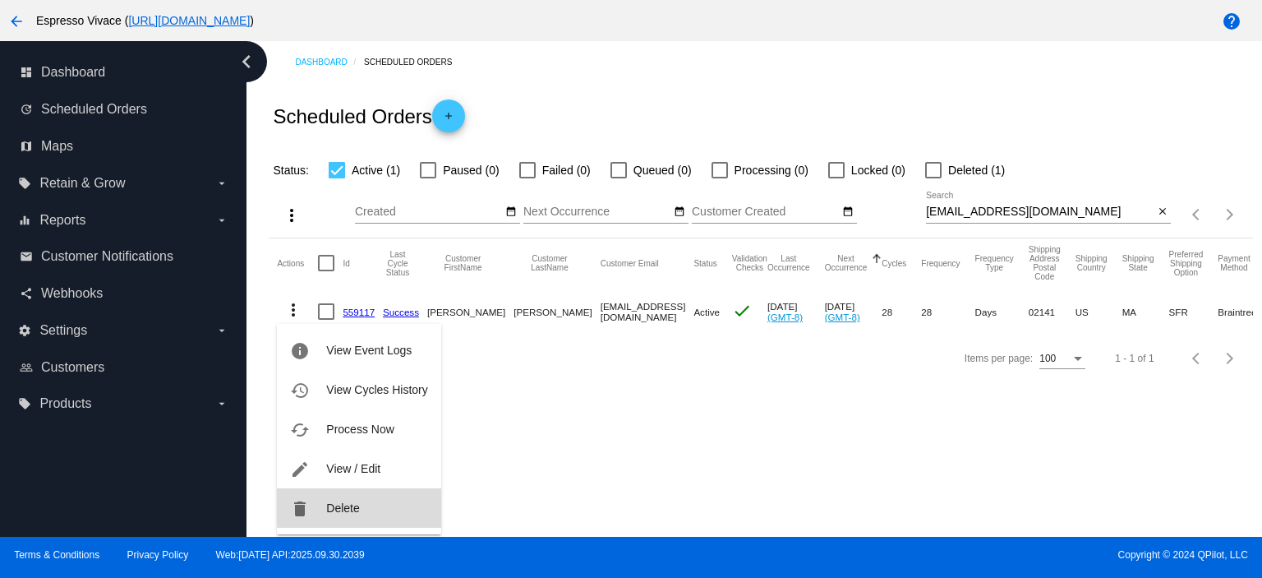
click at [410, 505] on button "delete Delete" at bounding box center [359, 507] width 164 height 39
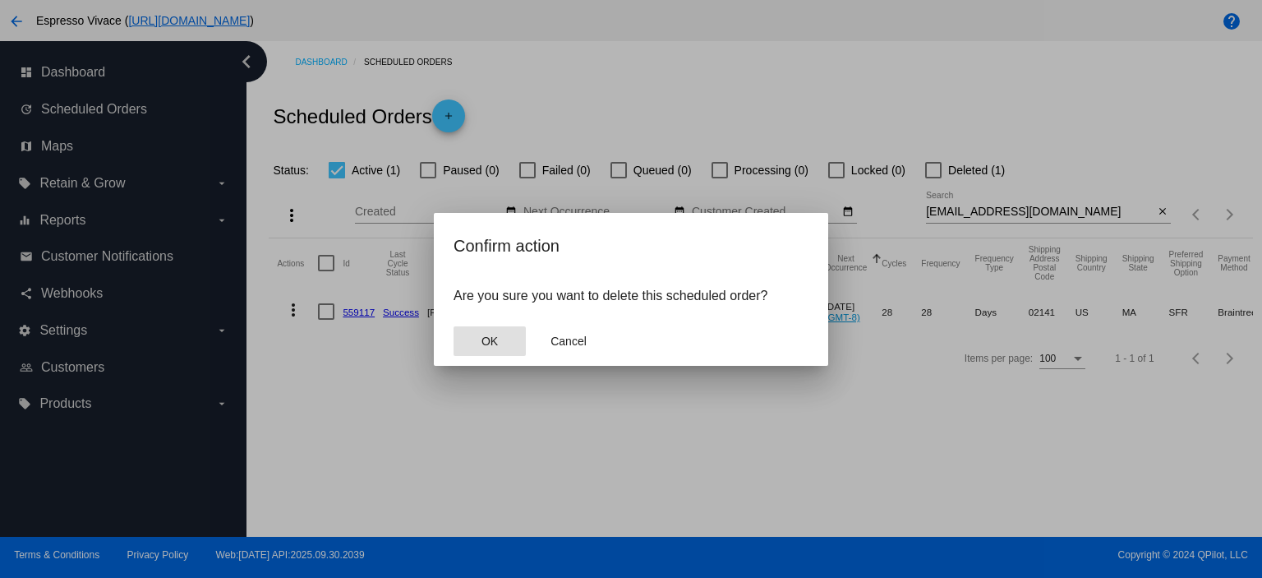
click at [493, 339] on span "OK" at bounding box center [490, 340] width 16 height 13
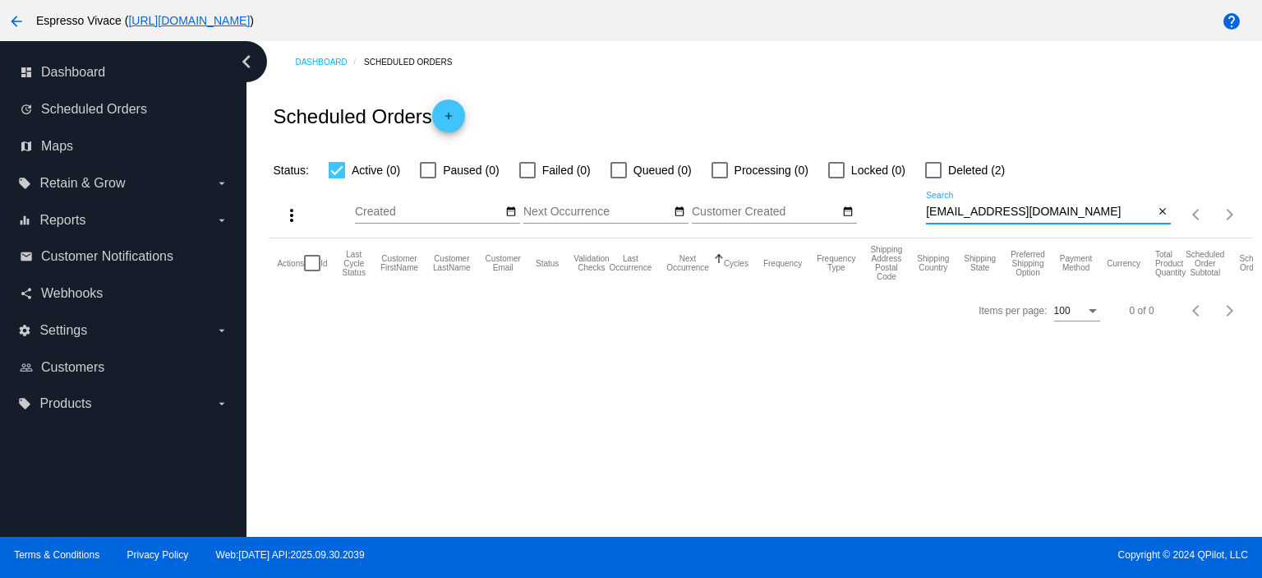
drag, startPoint x: 880, startPoint y: 201, endPoint x: 786, endPoint y: 195, distance: 94.7
click at [786, 195] on div "more_vert Oct Jan Feb Mar [DATE]" at bounding box center [761, 209] width 984 height 58
type input "r"
